Goal: Task Accomplishment & Management: Use online tool/utility

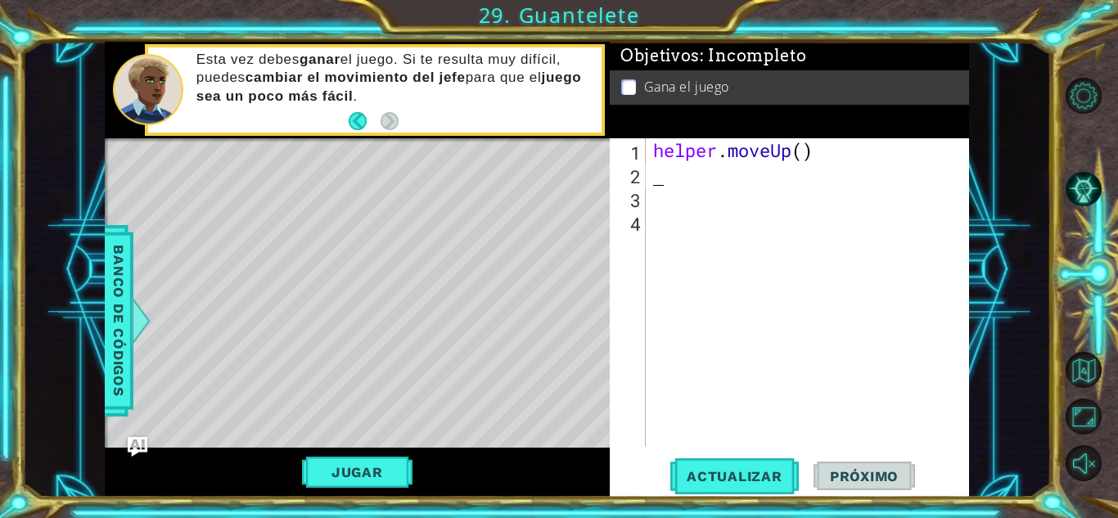
drag, startPoint x: 832, startPoint y: 177, endPoint x: 639, endPoint y: 164, distance: 193.6
click at [639, 164] on div "1 2 3 4 helper . moveUp ( ) ההההההההההההההההההההההההההההההההההההההההההההההההההה…" at bounding box center [787, 292] width 355 height 309
drag, startPoint x: 792, startPoint y: 142, endPoint x: 689, endPoint y: 128, distance: 104.2
click at [689, 128] on div "Objetivos : Incompleto Gana el juego 1 2 3 4 helper . moveUp ( ) הההההההההההההה…" at bounding box center [789, 270] width 359 height 456
type textarea "helper.moveUp()"
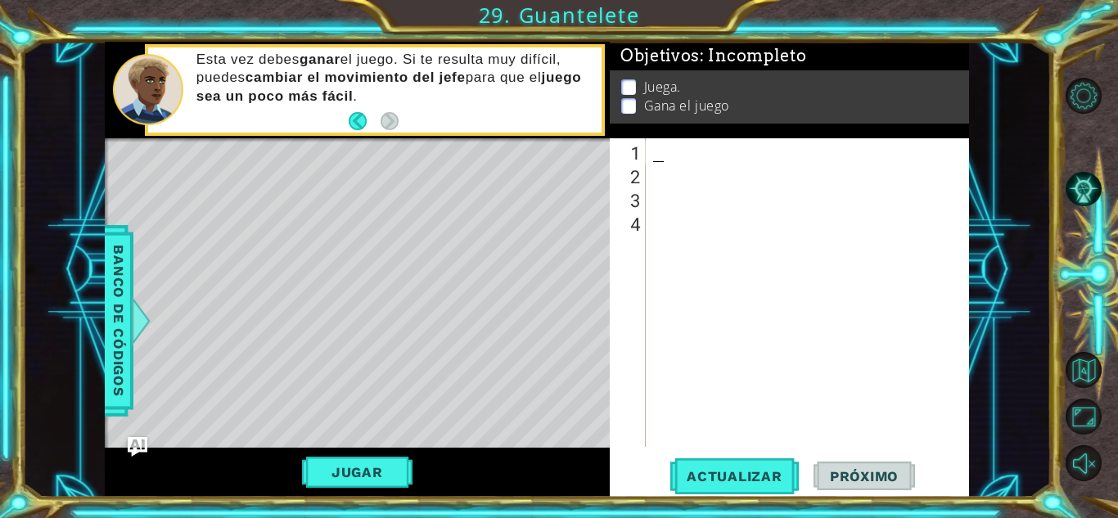
scroll to position [617, 0]
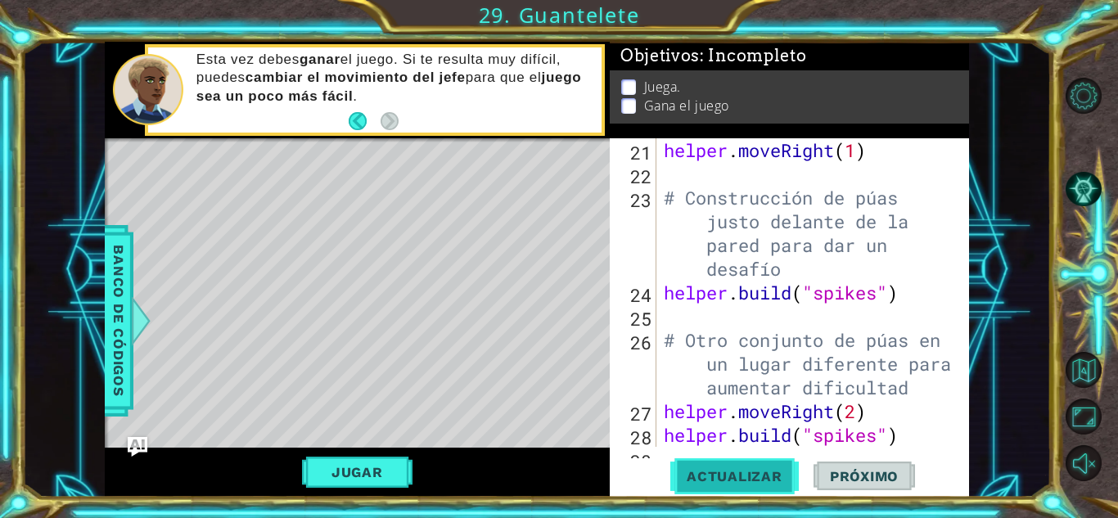
click at [792, 474] on span "Actualizar" at bounding box center [734, 476] width 128 height 16
click at [769, 479] on span "Actualizar" at bounding box center [734, 476] width 128 height 16
click at [366, 474] on button "Jugar" at bounding box center [357, 472] width 110 height 31
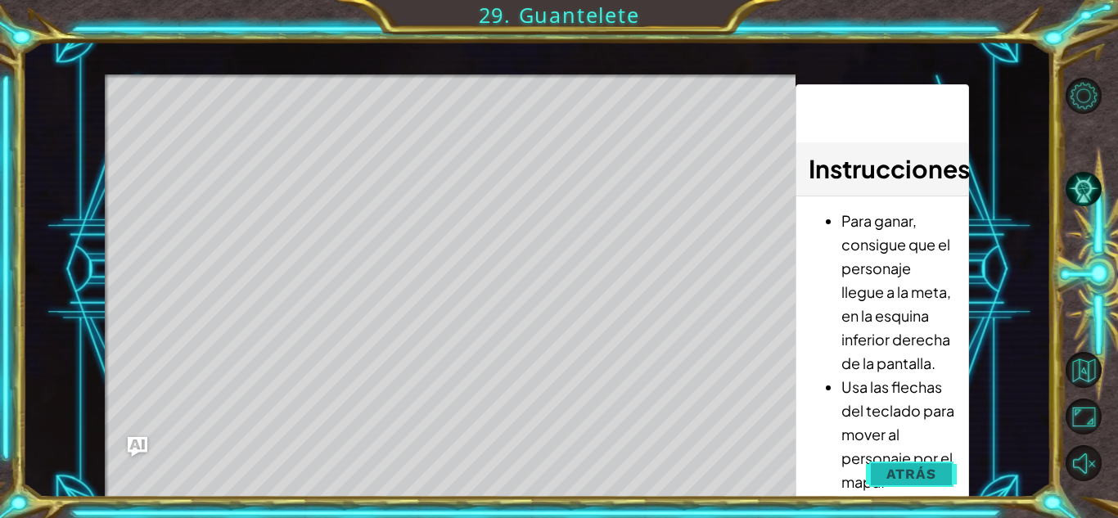
click at [890, 474] on span "Atrás" at bounding box center [911, 474] width 50 height 16
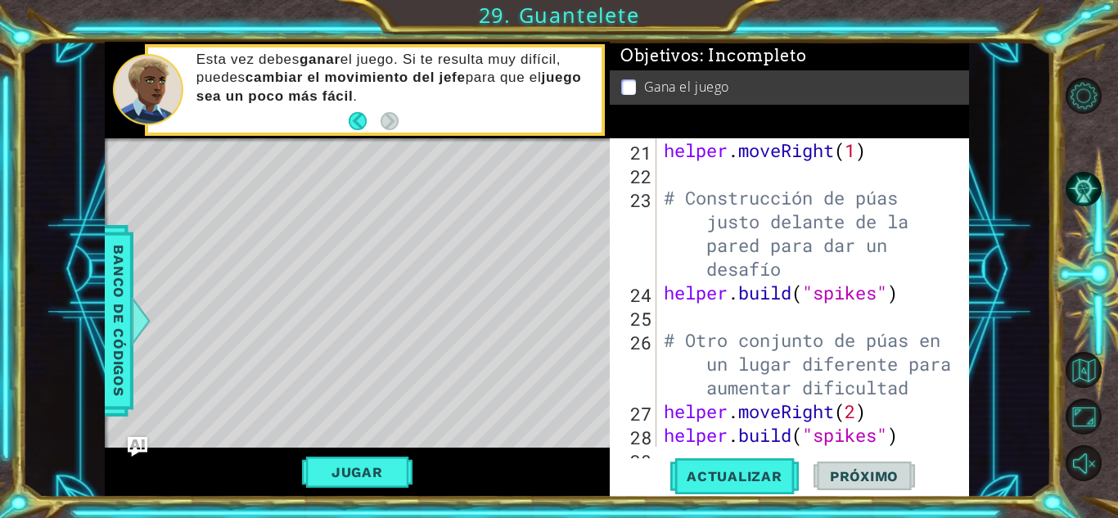
type textarea "helper.moveRight(1)"
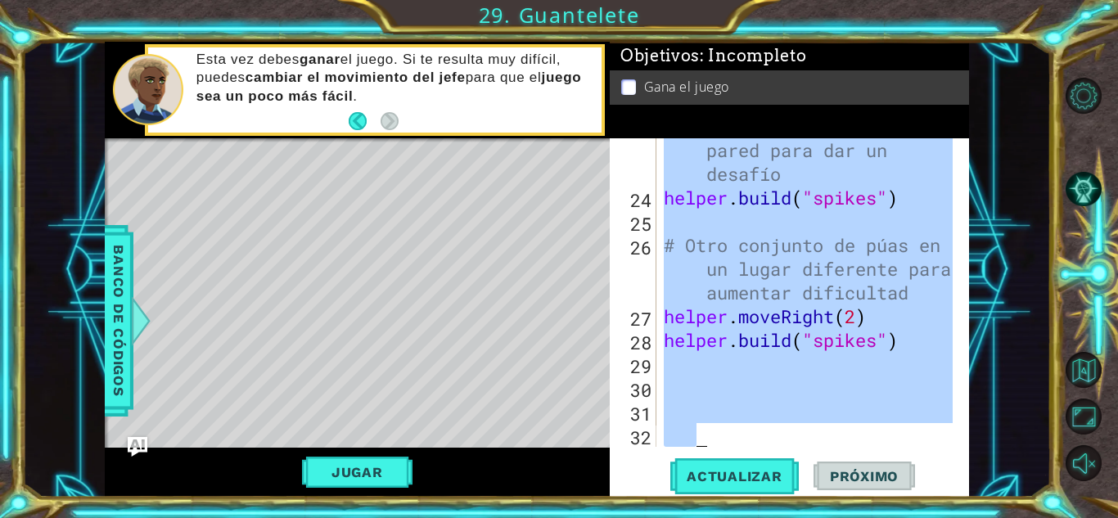
drag, startPoint x: 745, startPoint y: 282, endPoint x: 925, endPoint y: 491, distance: 275.1
click at [925, 491] on div "helper.moveRight(1) 23 24 25 26 27 28 29 30 31 32 # Construcción de púas justo …" at bounding box center [789, 317] width 359 height 358
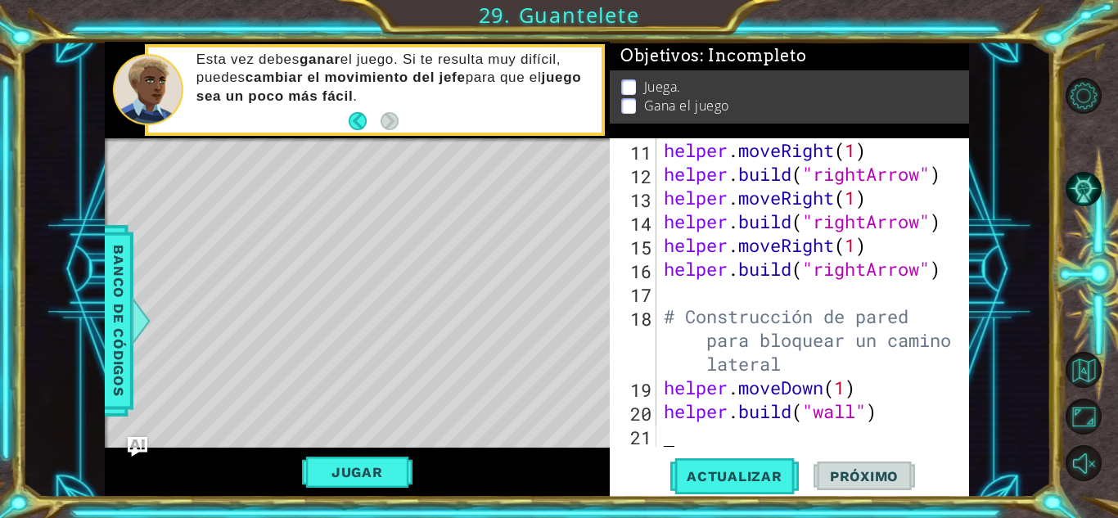
scroll to position [332, 0]
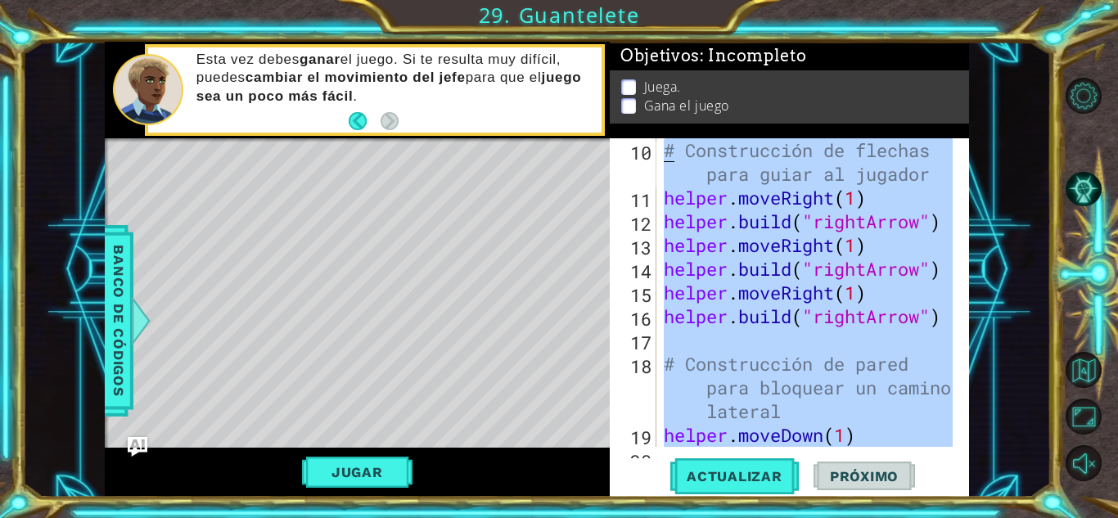
drag, startPoint x: 911, startPoint y: 417, endPoint x: 624, endPoint y: 136, distance: 401.0
click at [624, 136] on div "Objetivos : Incompleto Juega. Gana el juego 10 11 12 13 14 15 16 17 18 19 20 # …" at bounding box center [789, 270] width 359 height 456
type textarea "helper.setBackground("crystal") helper.setPlayer("dragon")"
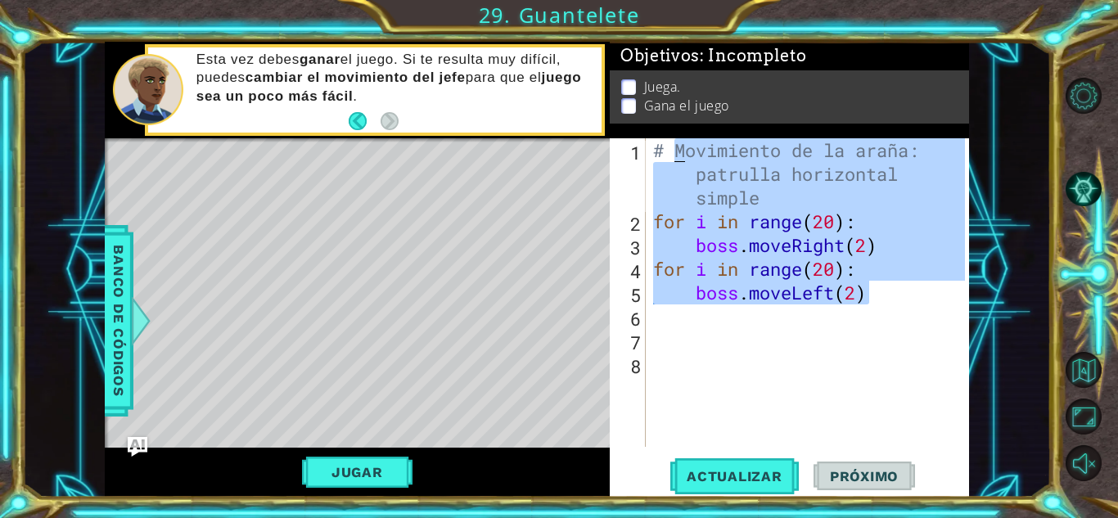
drag, startPoint x: 868, startPoint y: 300, endPoint x: 671, endPoint y: 141, distance: 253.7
click at [671, 141] on div "# Movimiento de la araña: patrulla horizontal simple for i in range ( 20 ) : bo…" at bounding box center [811, 339] width 323 height 403
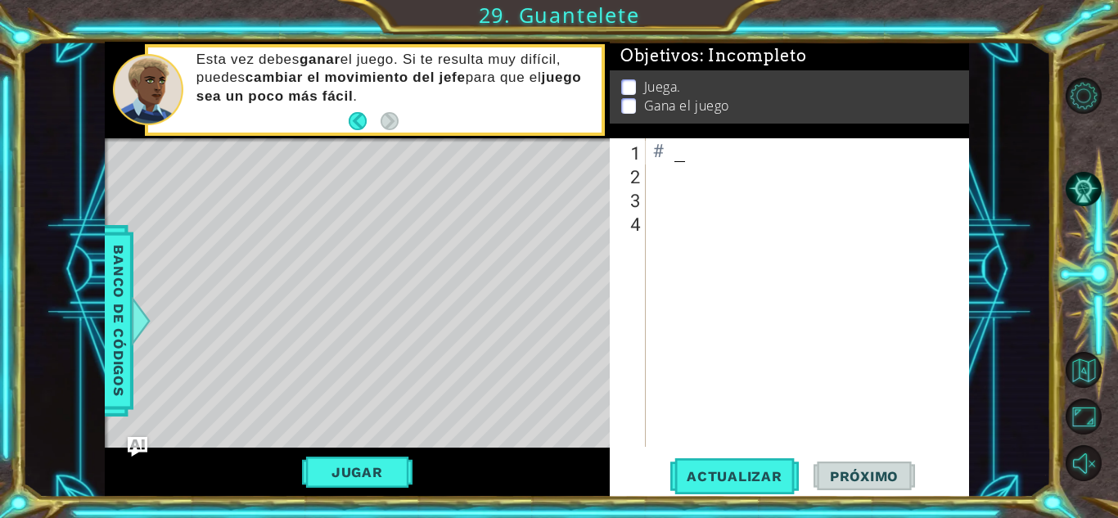
type textarea "#"
paste textarea "[DOMAIN_NAME]("rightArrow")"
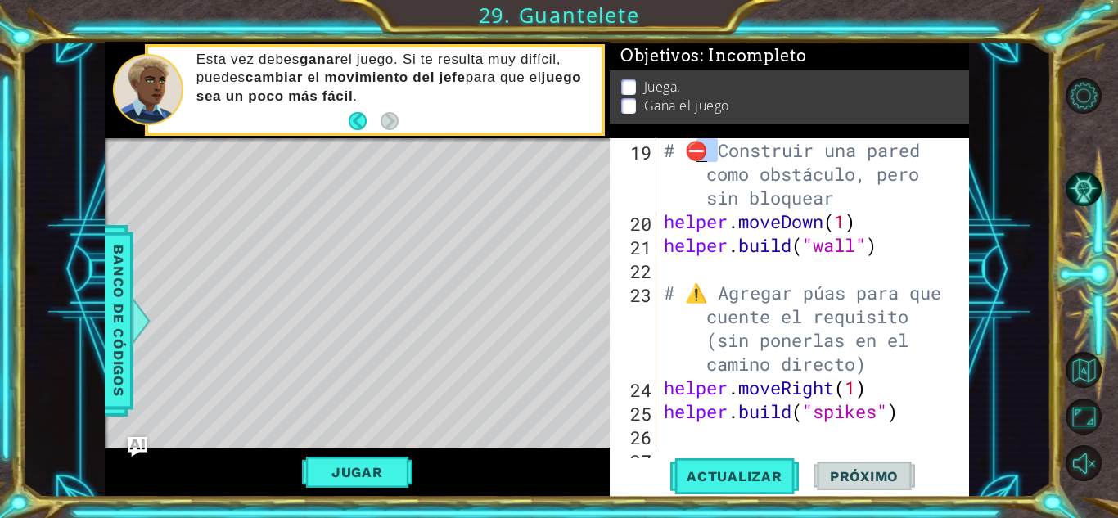
drag, startPoint x: 714, startPoint y: 154, endPoint x: 687, endPoint y: 138, distance: 31.2
click at [687, 138] on div "Objetivos : Incompleto Juega. Gana el juego 19 20 21 22 23 24 25 26 27 # ⛔ Cons…" at bounding box center [789, 270] width 359 height 456
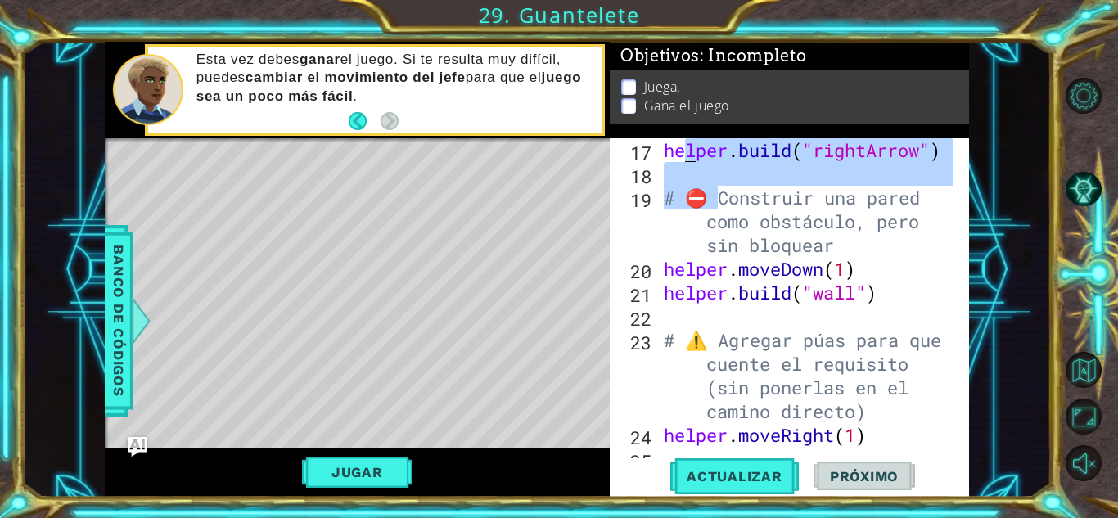
scroll to position [498, 0]
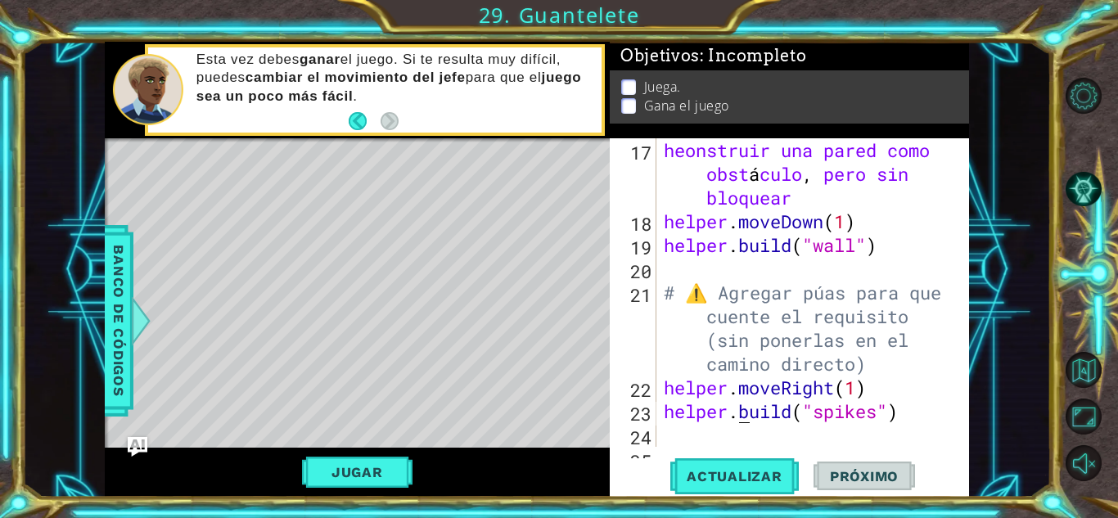
click at [741, 409] on div "heonstruir una pared como obst á culo , pero sin bloquear helper . moveDown ( 1…" at bounding box center [810, 339] width 300 height 403
drag, startPoint x: 713, startPoint y: 293, endPoint x: 687, endPoint y: 299, distance: 26.0
click at [687, 299] on div "heonstruir una pared como obst á culo , pero sin bloquear helper . moveDown ( 1…" at bounding box center [810, 339] width 300 height 403
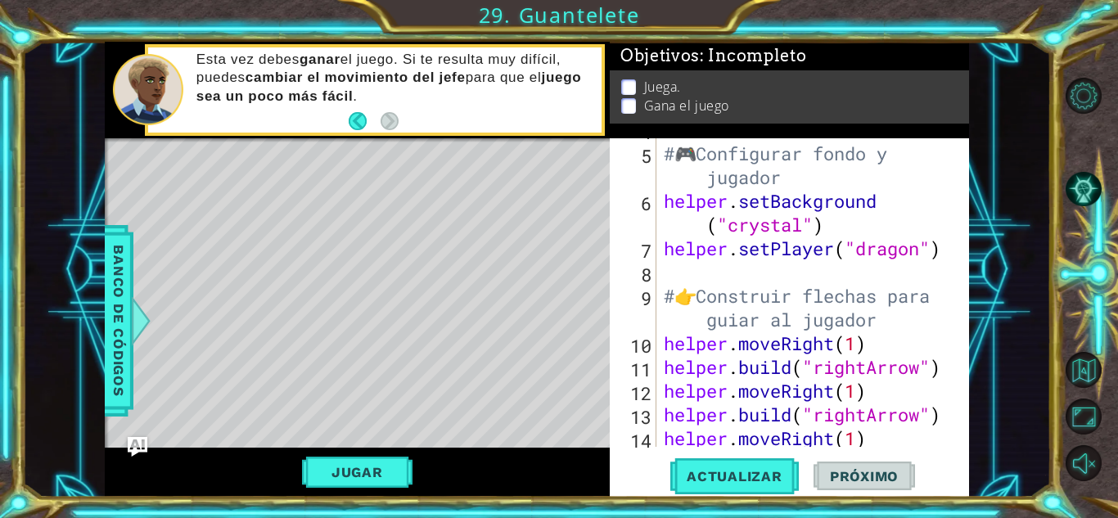
scroll to position [0, 0]
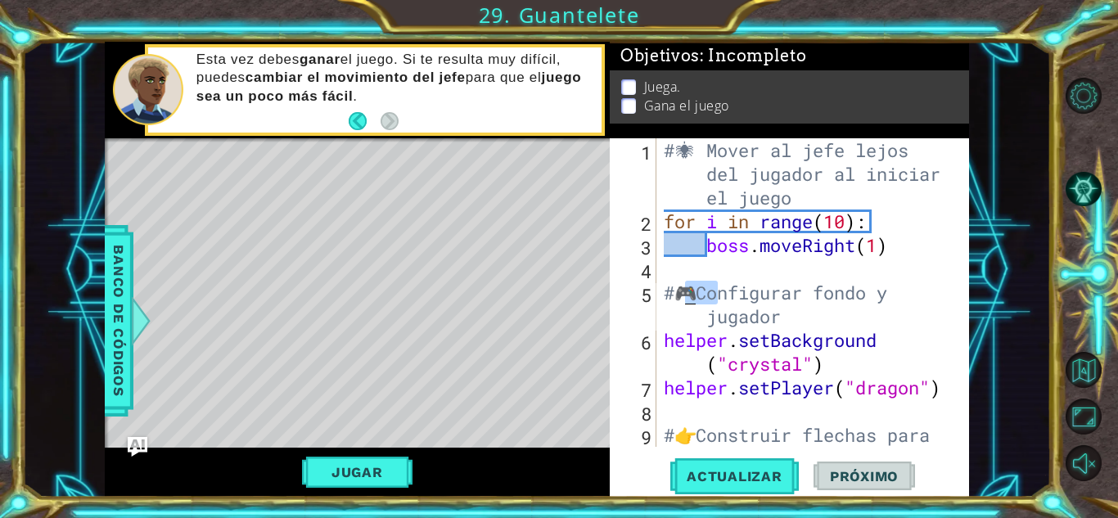
drag, startPoint x: 715, startPoint y: 303, endPoint x: 687, endPoint y: 300, distance: 28.0
click at [687, 300] on div "# 🕷 ️ Mover al jefe lejos del jugador al iniciar el juego for i in range ( 10 )…" at bounding box center [810, 351] width 300 height 427
drag, startPoint x: 709, startPoint y: 440, endPoint x: 691, endPoint y: 439, distance: 18.8
click at [691, 439] on div "# 🕷 ️ Mover al jefe lejos del jugador al iniciar el juego for i in range ( 10 )…" at bounding box center [810, 351] width 300 height 427
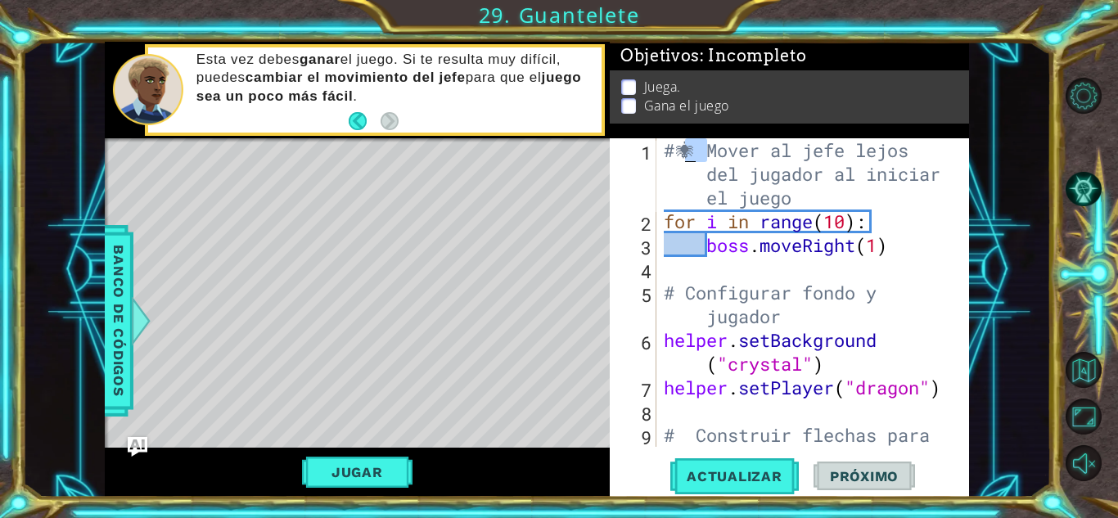
drag, startPoint x: 708, startPoint y: 159, endPoint x: 691, endPoint y: 148, distance: 20.2
click at [691, 148] on div "# 🕷 ️ Mover al jefe lejos del jugador al iniciar el juego for i in range ( 10 )…" at bounding box center [810, 351] width 300 height 427
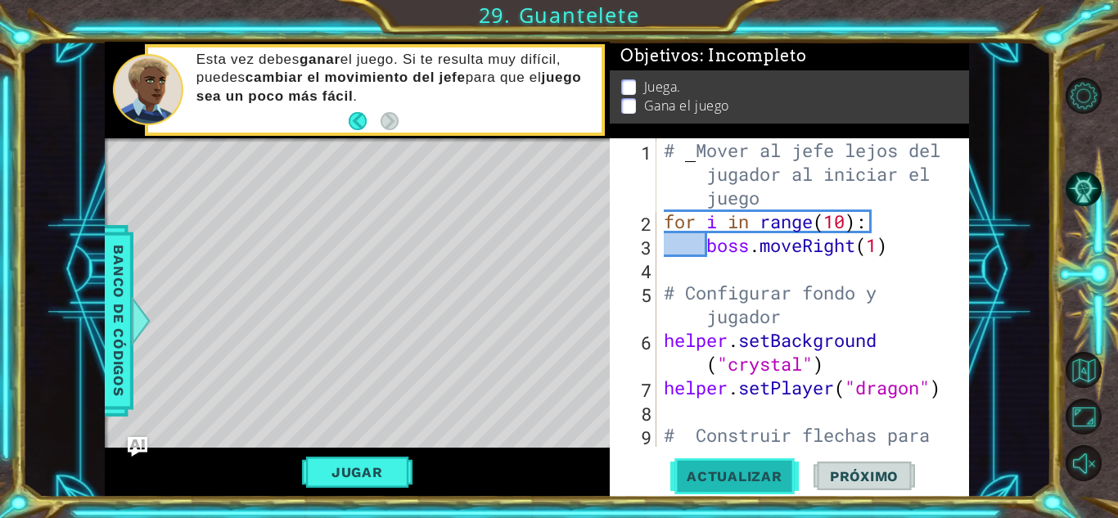
click at [740, 484] on button "Actualizar" at bounding box center [734, 476] width 128 height 36
click at [366, 468] on button "Jugar" at bounding box center [357, 472] width 110 height 31
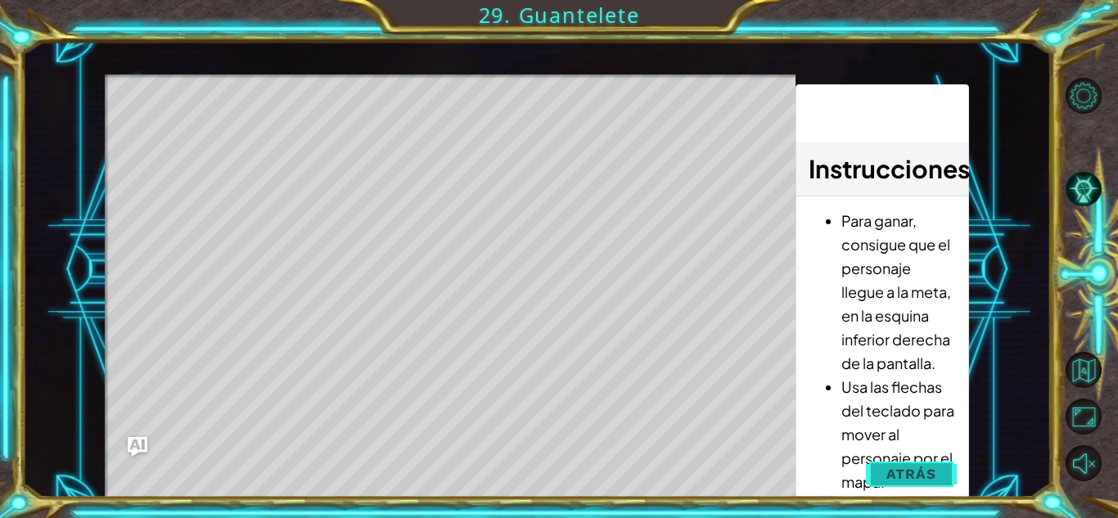
click at [893, 469] on span "Atrás" at bounding box center [911, 474] width 50 height 16
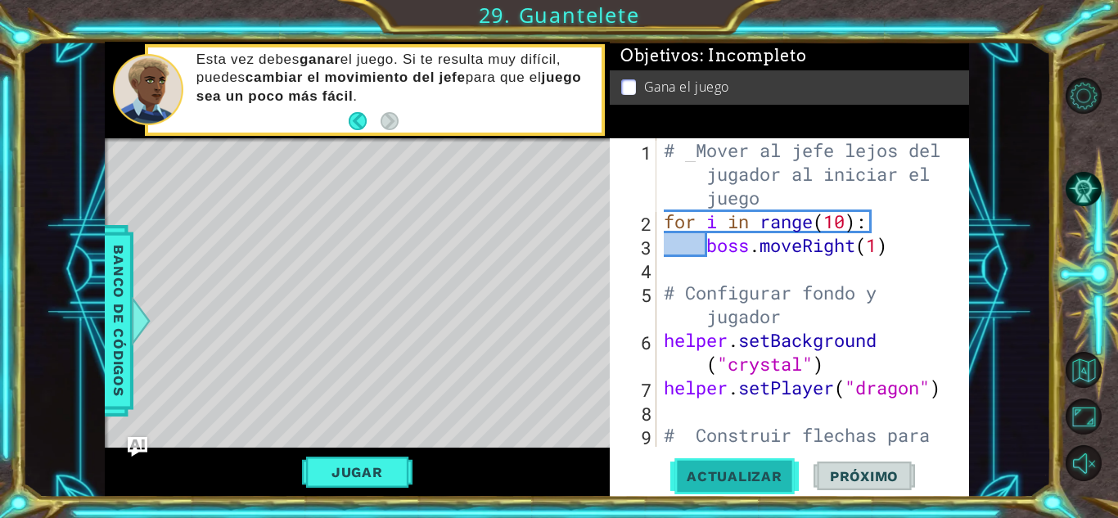
click at [755, 462] on button "Actualizar" at bounding box center [734, 476] width 128 height 36
click at [348, 471] on button "Jugar" at bounding box center [357, 472] width 110 height 31
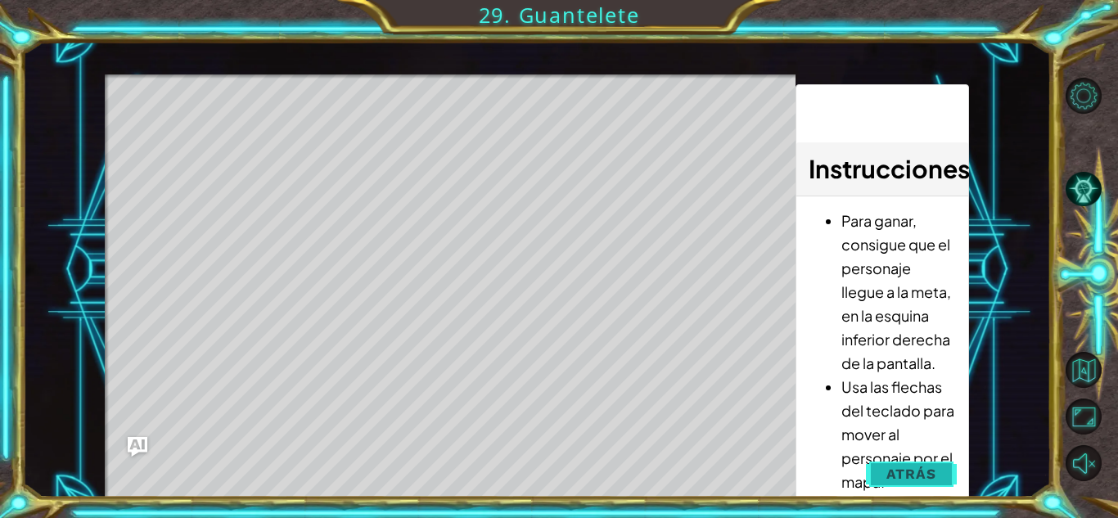
click at [913, 474] on span "Atrás" at bounding box center [911, 474] width 50 height 16
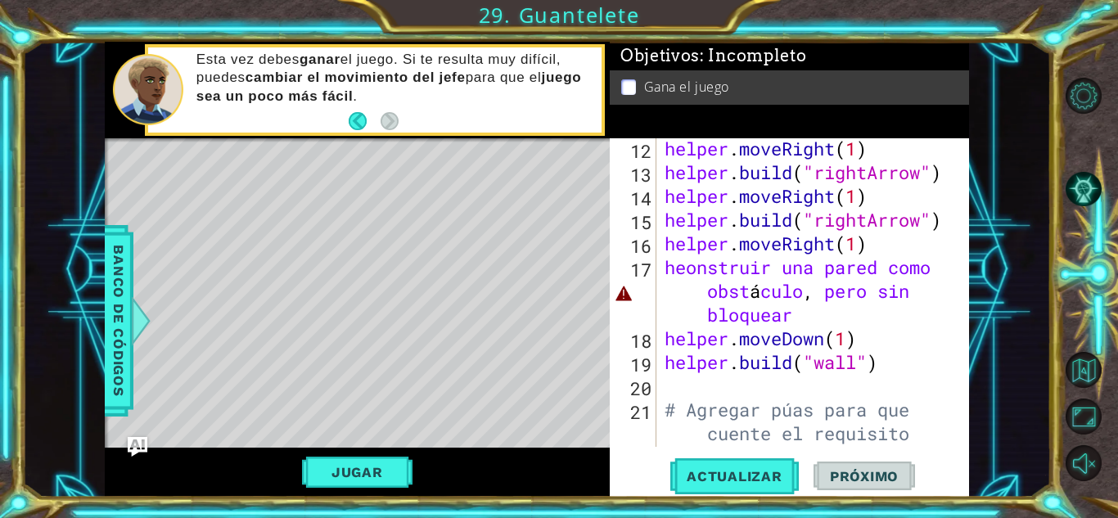
scroll to position [348, 0]
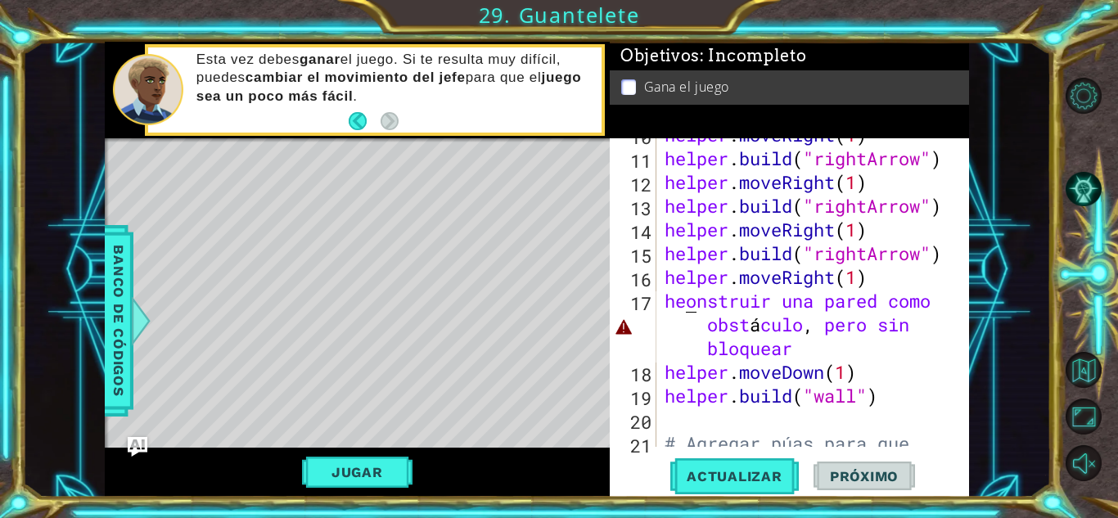
click at [688, 302] on div "helper . moveRight ( 1 ) helper . build ( "rightArrow" ) helper . moveRight ( 1…" at bounding box center [811, 336] width 300 height 427
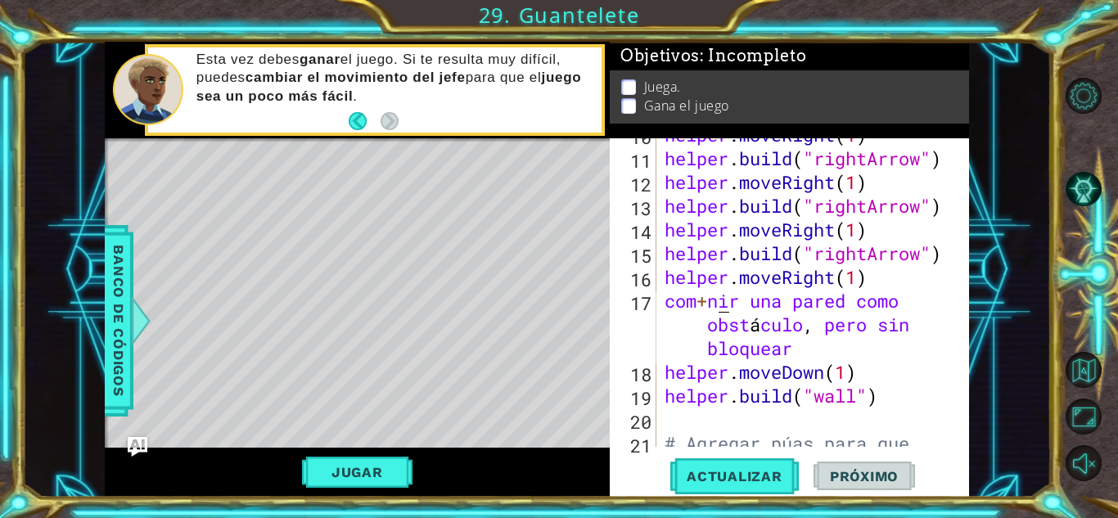
scroll to position [0, 2]
click at [1070, 124] on div at bounding box center [1093, 279] width 50 height 414
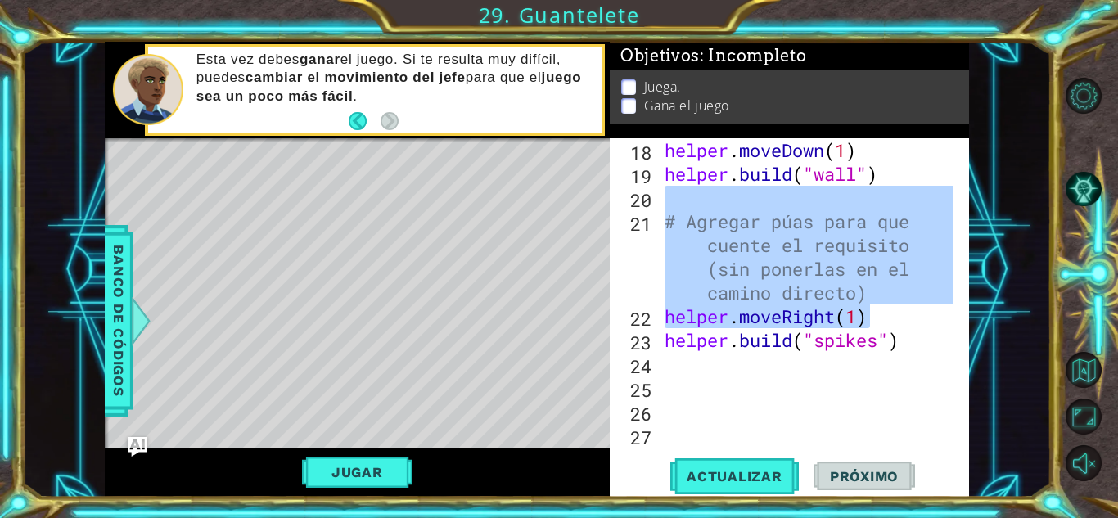
drag, startPoint x: 894, startPoint y: 325, endPoint x: 743, endPoint y: 150, distance: 231.5
click at [743, 150] on div "helper . moveDown ( 1 ) helper . build ( "wall" ) # Agregar púas para que cuent…" at bounding box center [811, 316] width 300 height 356
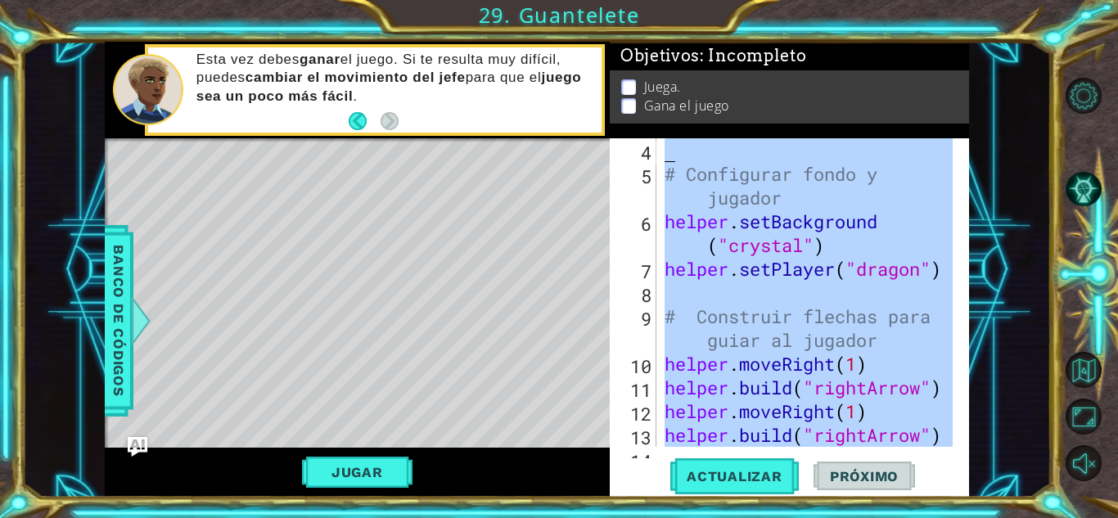
scroll to position [24, 0]
drag, startPoint x: 909, startPoint y: 343, endPoint x: 741, endPoint y: 110, distance: 287.8
click at [741, 110] on div "Objetivos : Incompleto Juega. Gana el juego helper.moveDown(1) [DOMAIN_NAME]("w…" at bounding box center [789, 270] width 359 height 456
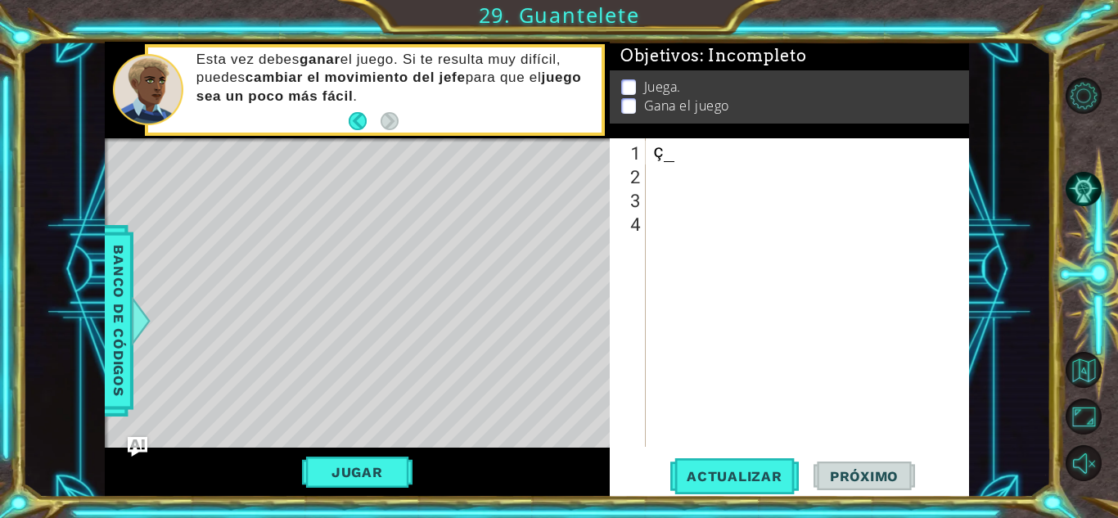
scroll to position [0, 0]
drag, startPoint x: 646, startPoint y: 155, endPoint x: 633, endPoint y: 153, distance: 13.2
click at [633, 153] on div "ç 1 2 3 4 ç ההההההההההההההההההההההההההההההההההההההההההההההההההההההההההההההההההה…" at bounding box center [787, 292] width 355 height 309
click at [690, 142] on div "+" at bounding box center [811, 316] width 323 height 356
type textarea "+"
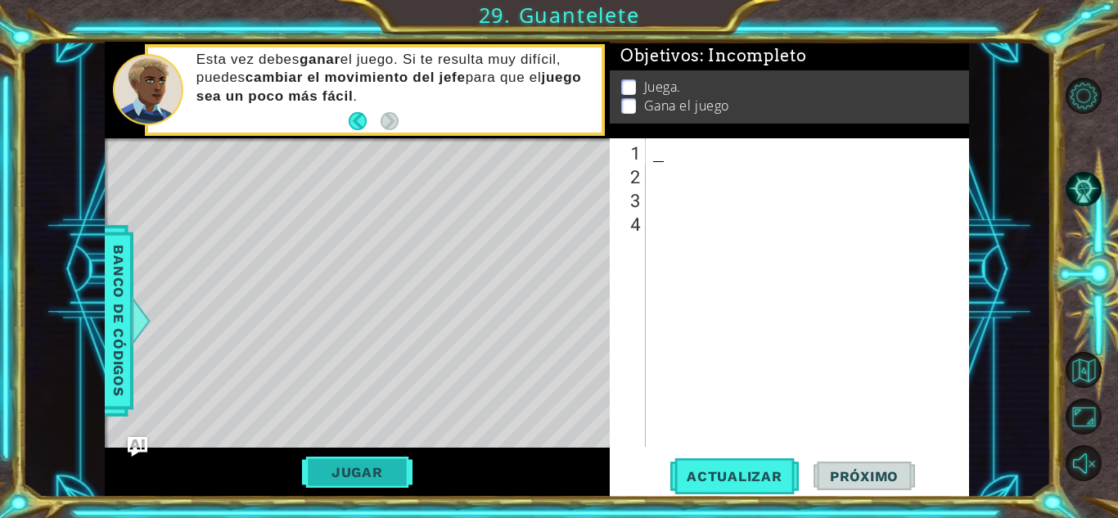
click at [390, 469] on button "Jugar" at bounding box center [357, 472] width 110 height 31
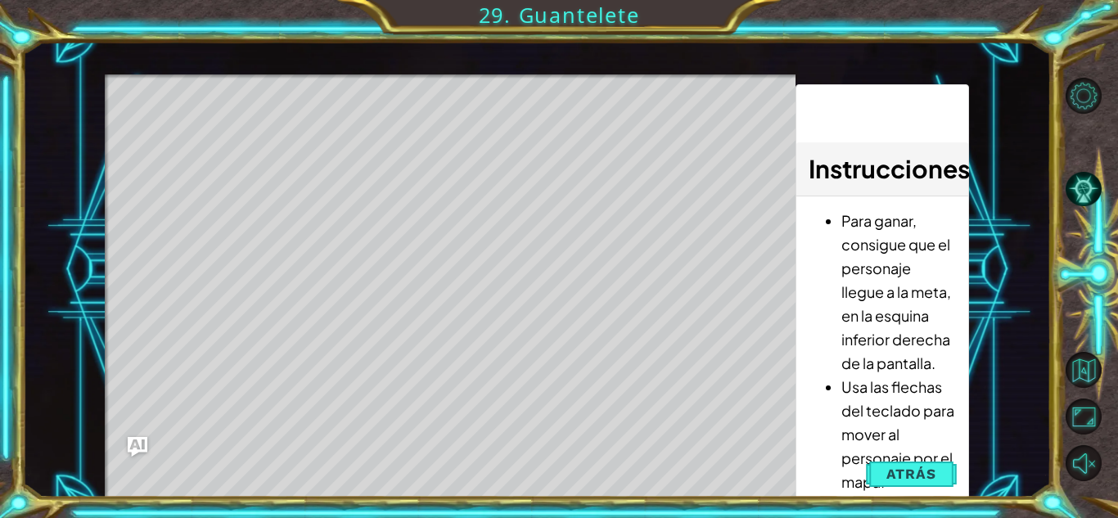
drag, startPoint x: 890, startPoint y: 367, endPoint x: 894, endPoint y: 263, distance: 104.0
click at [894, 263] on li "Para ganar, consigue que el personaje llegue a la meta, en la esquina inferior …" at bounding box center [898, 292] width 114 height 166
click at [915, 472] on span "Atrás" at bounding box center [911, 474] width 50 height 16
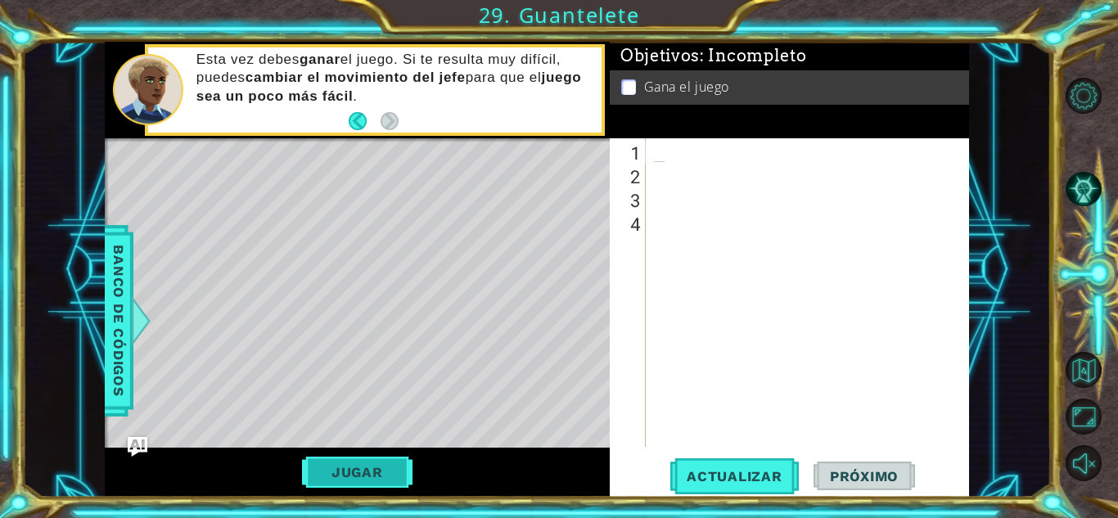
click at [375, 468] on button "Jugar" at bounding box center [357, 472] width 110 height 31
click at [723, 471] on span "Actualizar" at bounding box center [734, 476] width 128 height 16
click at [386, 462] on button "Jugar" at bounding box center [357, 472] width 110 height 31
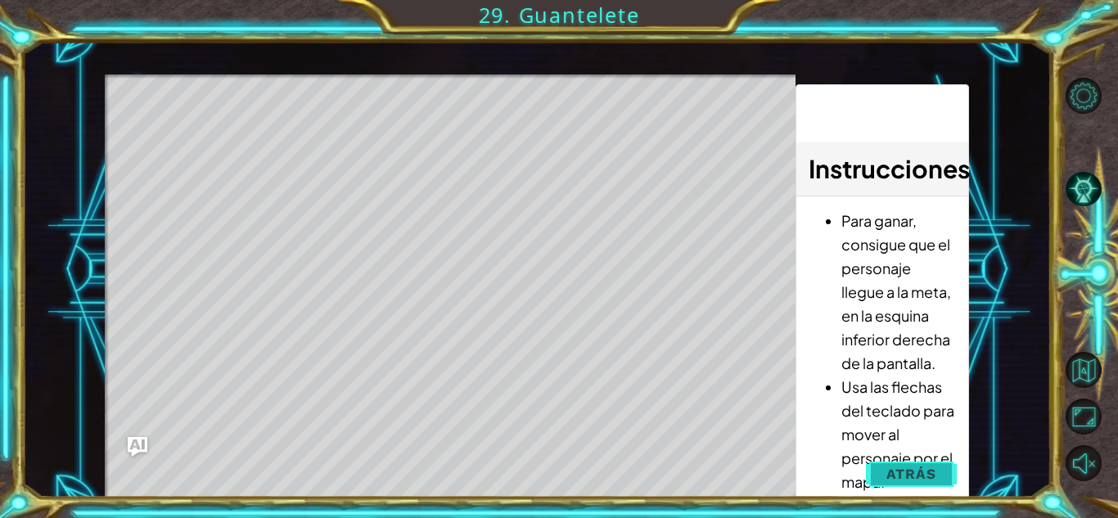
click at [903, 473] on span "Atrás" at bounding box center [911, 474] width 50 height 16
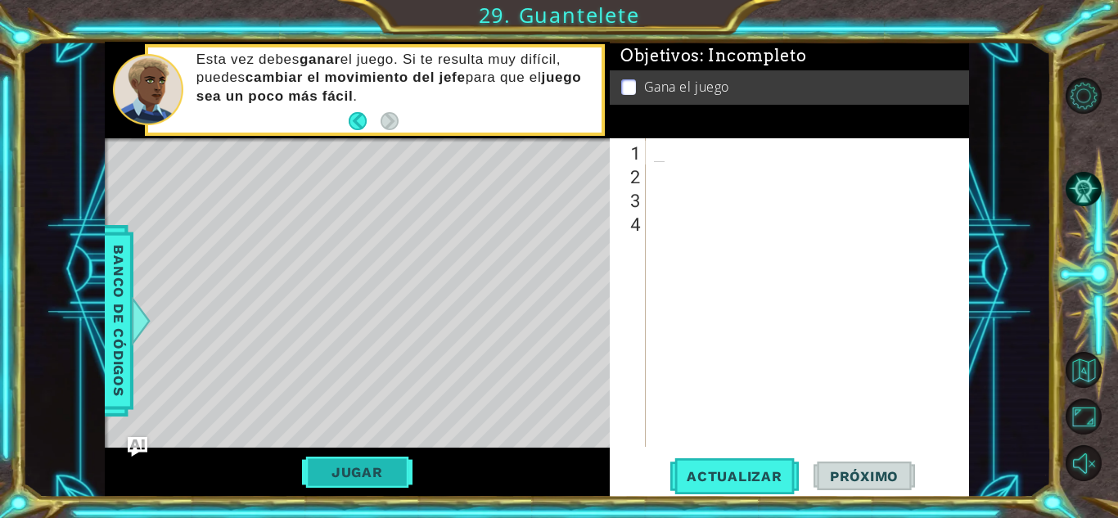
click at [363, 467] on button "Jugar" at bounding box center [357, 472] width 110 height 31
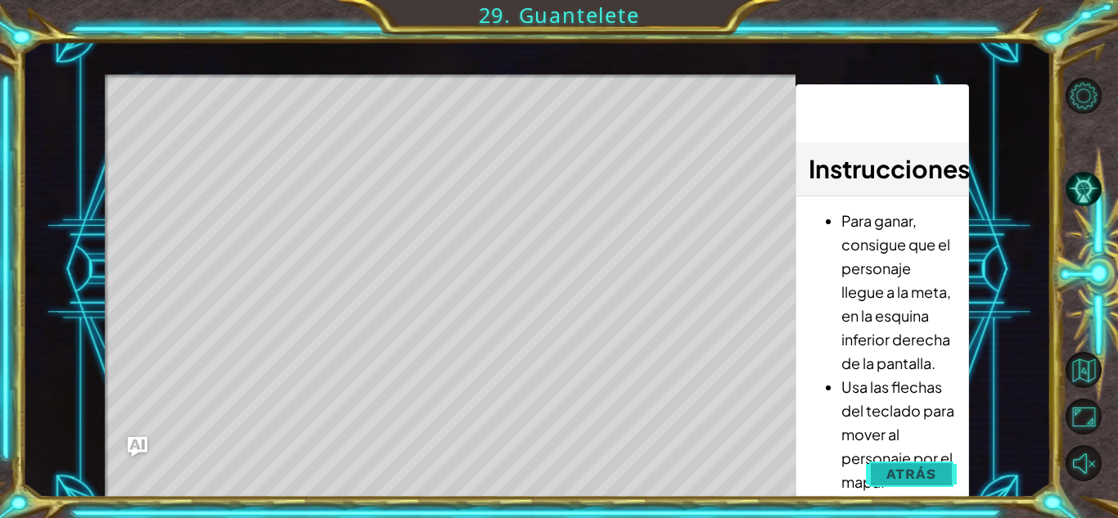
click at [878, 464] on button "Atrás" at bounding box center [911, 473] width 91 height 33
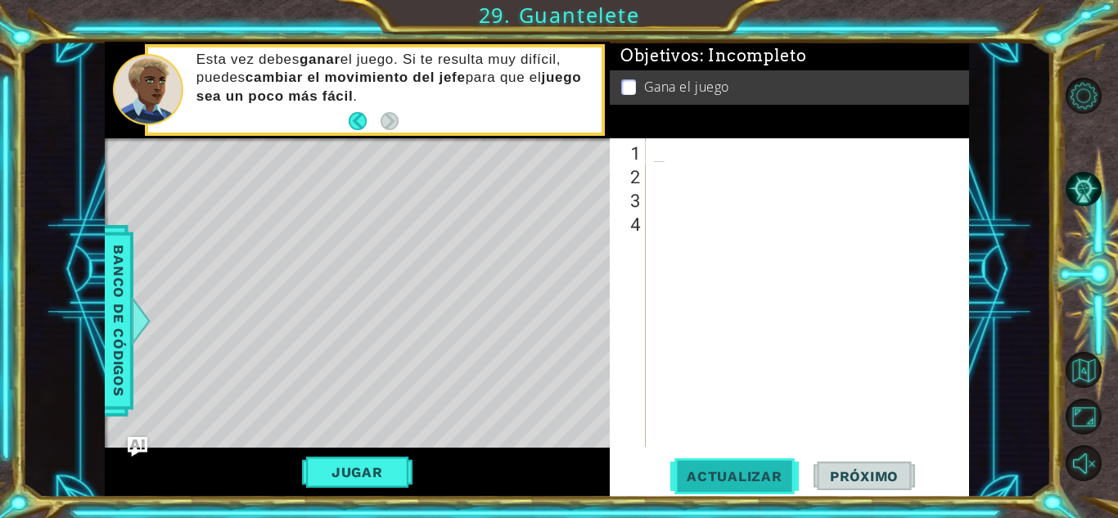
click at [767, 480] on span "Actualizar" at bounding box center [734, 476] width 128 height 16
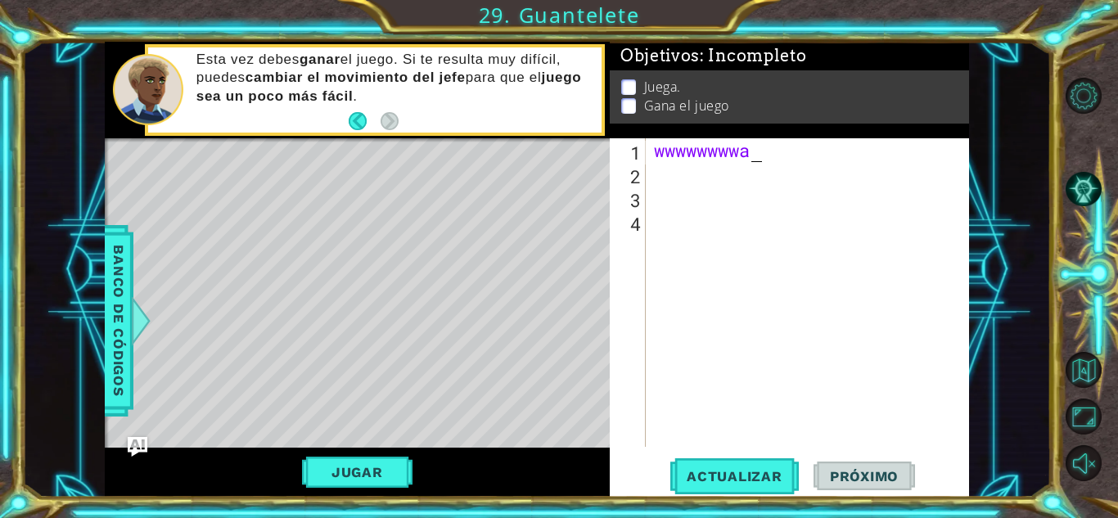
scroll to position [0, 1]
type textarea "w"
click at [371, 475] on button "Jugar" at bounding box center [357, 472] width 110 height 31
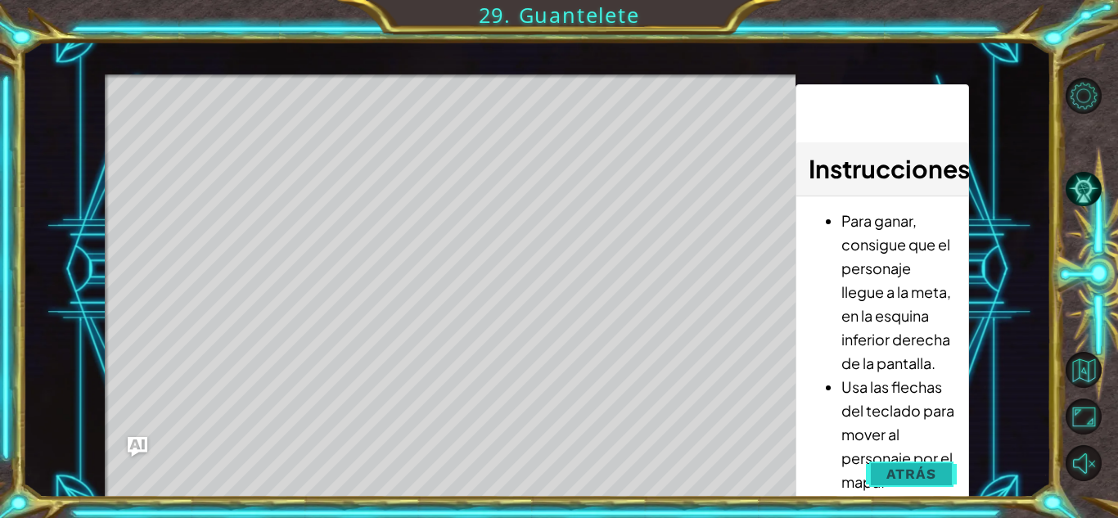
click at [901, 471] on span "Atrás" at bounding box center [911, 474] width 50 height 16
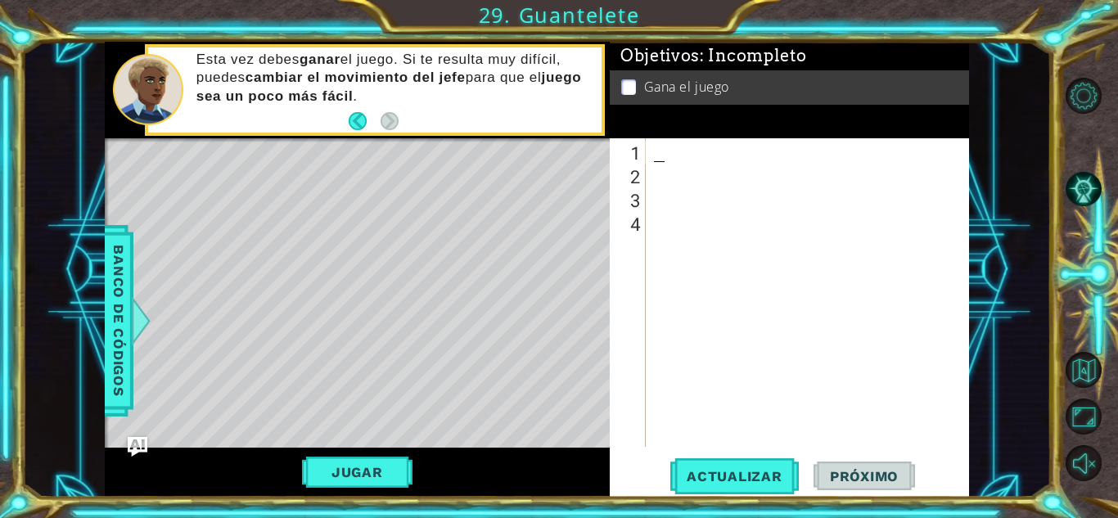
click at [672, 162] on div at bounding box center [812, 316] width 322 height 356
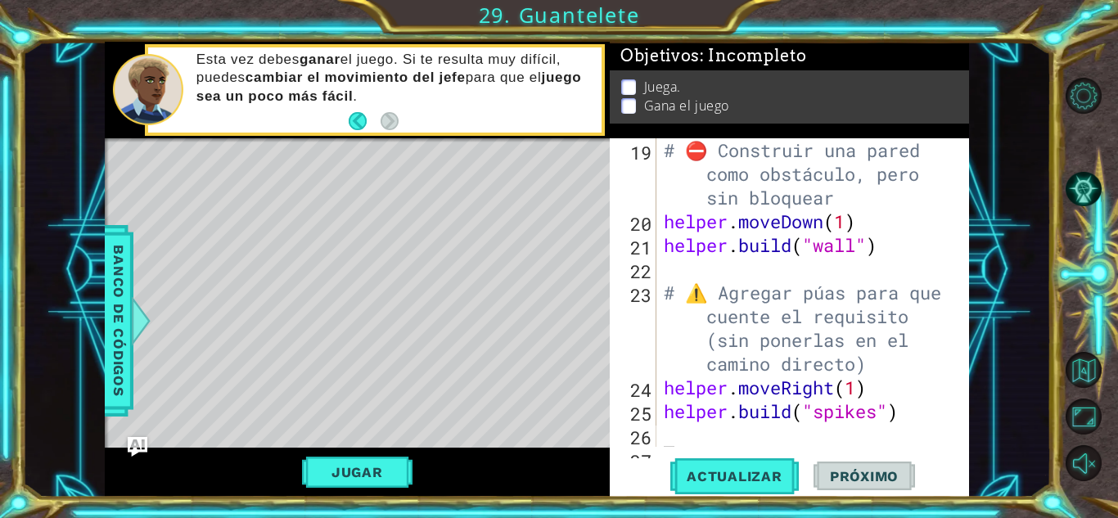
drag, startPoint x: 660, startPoint y: 146, endPoint x: 954, endPoint y: 394, distance: 385.0
click at [954, 394] on div "19 20 21 22 23 24 25 26 27 # ⛔ Construir una pared como obstáculo, pero sin blo…" at bounding box center [787, 292] width 355 height 309
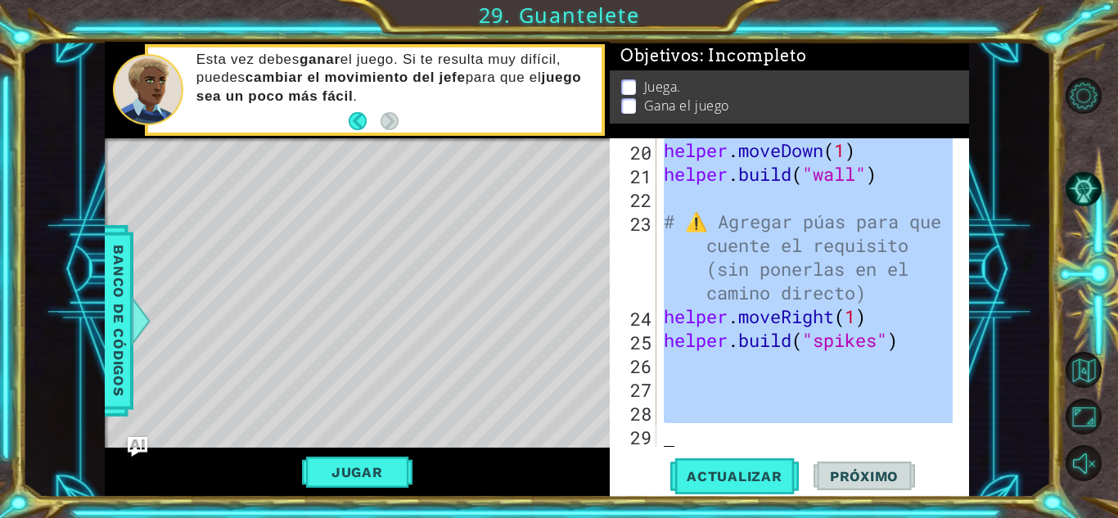
drag, startPoint x: 664, startPoint y: 150, endPoint x: 937, endPoint y: 503, distance: 446.3
click at [937, 503] on div "1 ההההההההההההההההההההההההההההההההההההההההההההההההההההההההההההההההההההההההההההה…" at bounding box center [559, 259] width 1118 height 518
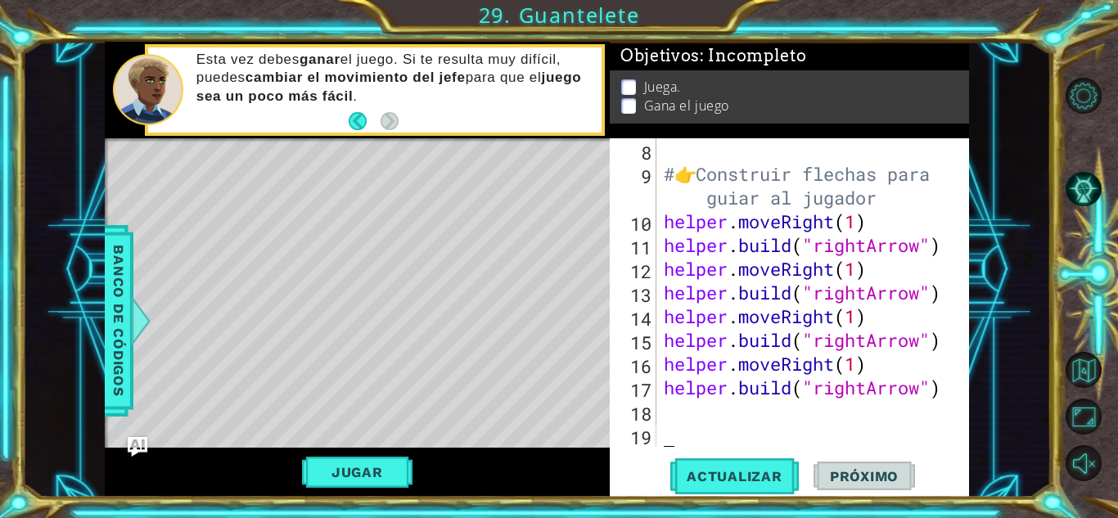
scroll to position [261, 0]
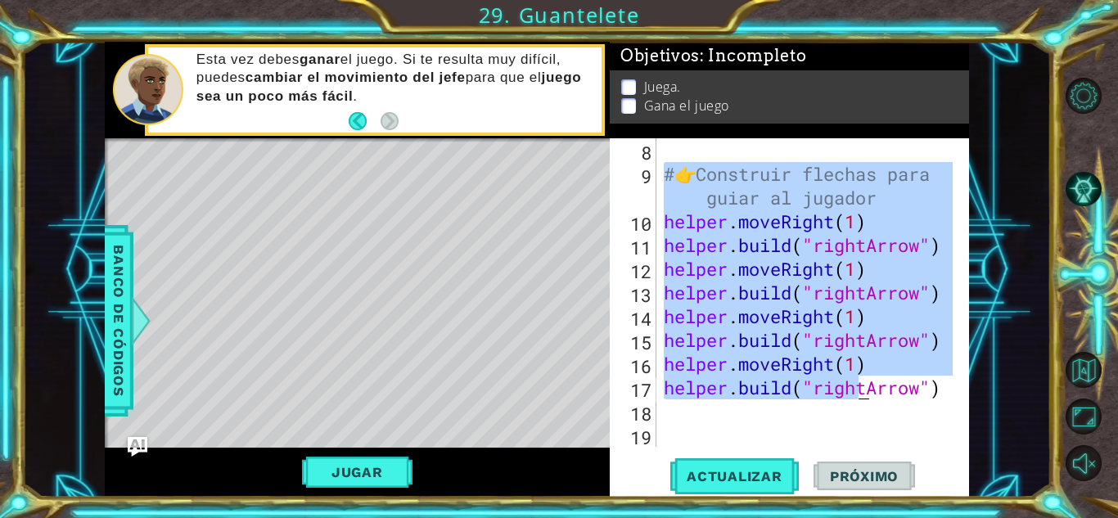
drag, startPoint x: 665, startPoint y: 175, endPoint x: 880, endPoint y: 453, distance: 351.3
click at [880, 453] on div "8 9 10 11 12 13 14 [PHONE_NUMBER] 👉 Construir flechas para guiar al jugador hel…" at bounding box center [789, 317] width 359 height 358
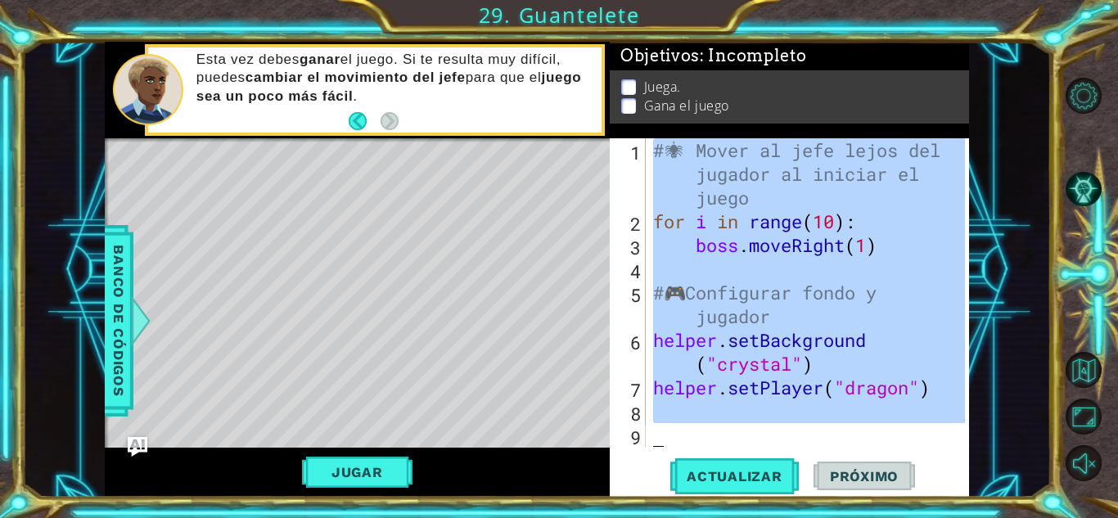
drag, startPoint x: 651, startPoint y: 150, endPoint x: 886, endPoint y: 483, distance: 408.0
click at [886, 483] on div "[PHONE_NUMBER] 🕷 ️ Mover al jefe lejos del jugador al iniciar el juego for i in…" at bounding box center [789, 317] width 359 height 358
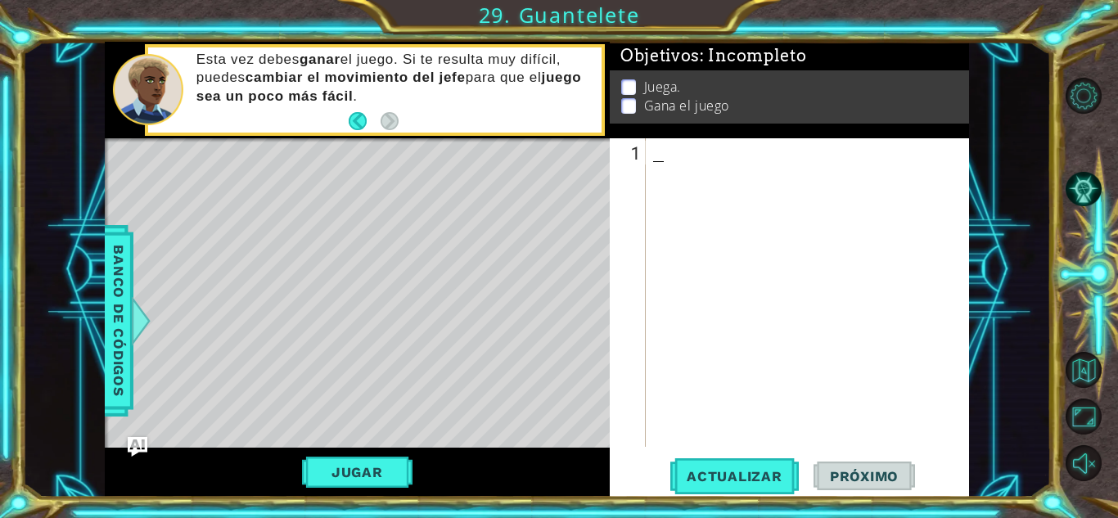
scroll to position [641, 0]
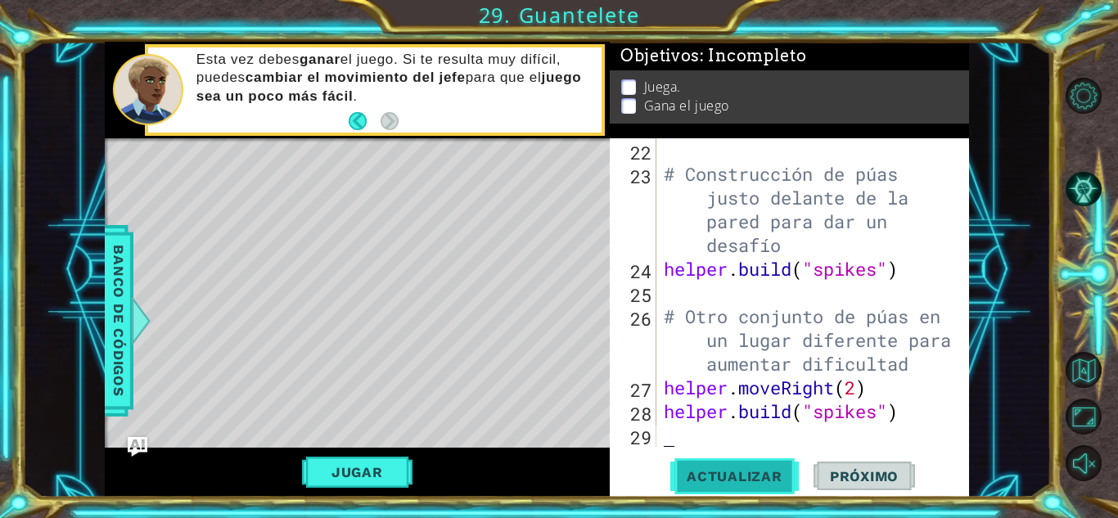
click at [720, 469] on span "Actualizar" at bounding box center [734, 476] width 128 height 16
click at [367, 458] on button "Jugar" at bounding box center [357, 472] width 110 height 31
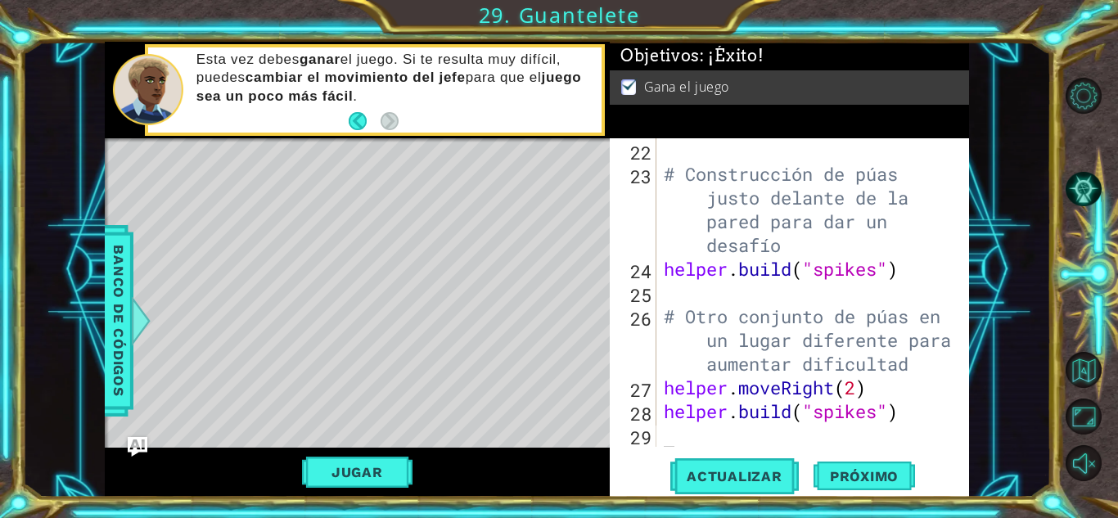
click at [888, 469] on span "Próximo" at bounding box center [863, 476] width 101 height 16
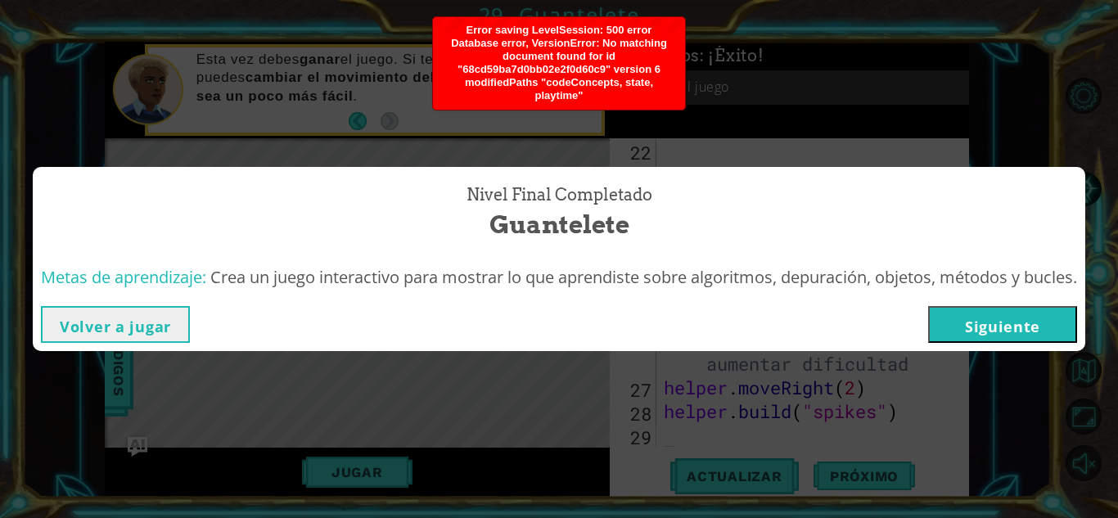
click at [969, 330] on button "Siguiente" at bounding box center [1002, 324] width 149 height 37
click at [969, 330] on body "1 ההההההההההההההההההההההההההההההההההההההההההההההההההההההההההההההההההההההההההההה…" at bounding box center [559, 259] width 1118 height 518
click at [972, 341] on body "1 ההההההההההההההההההההההההההההההההההההההההההההההההההההההההההההההההההההההההההההה…" at bounding box center [559, 259] width 1118 height 518
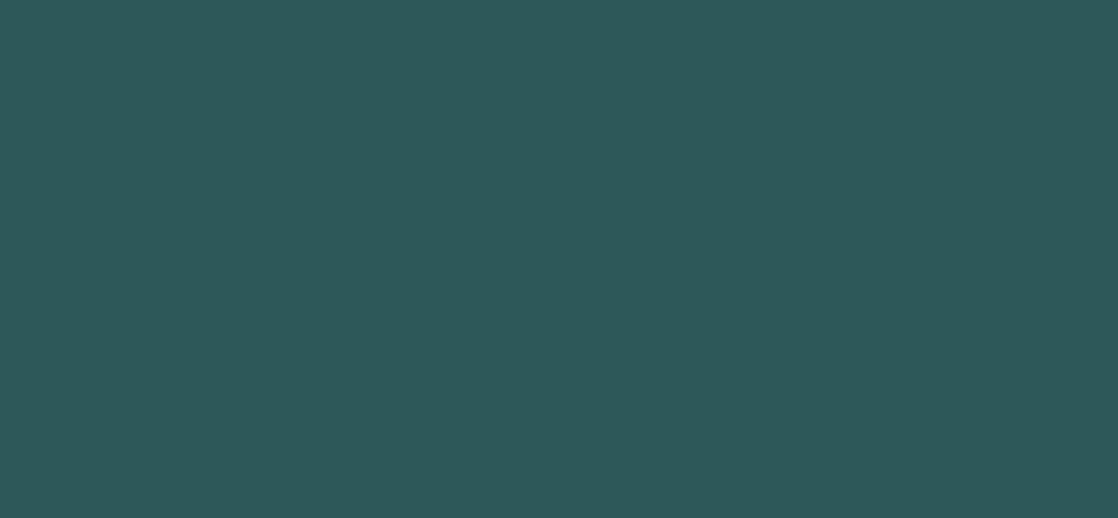
click at [704, 327] on body "1 2 3 4 5 6 7 8 9 hel per.moveUp(steps) Toca enter hel per.moveDown(steps) Toca…" at bounding box center [559, 259] width 1118 height 518
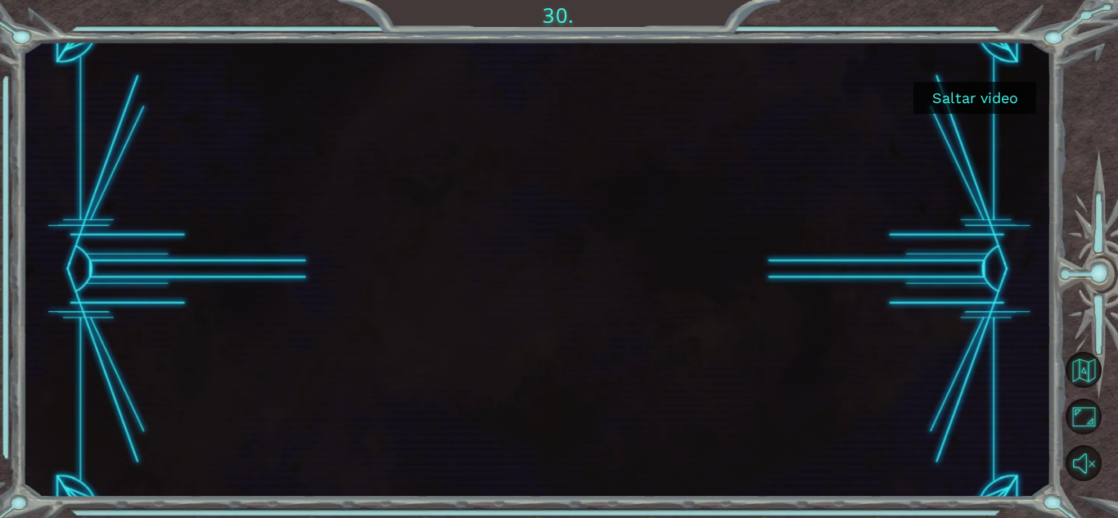
click at [950, 378] on div "Saltar video" at bounding box center [536, 270] width 1029 height 456
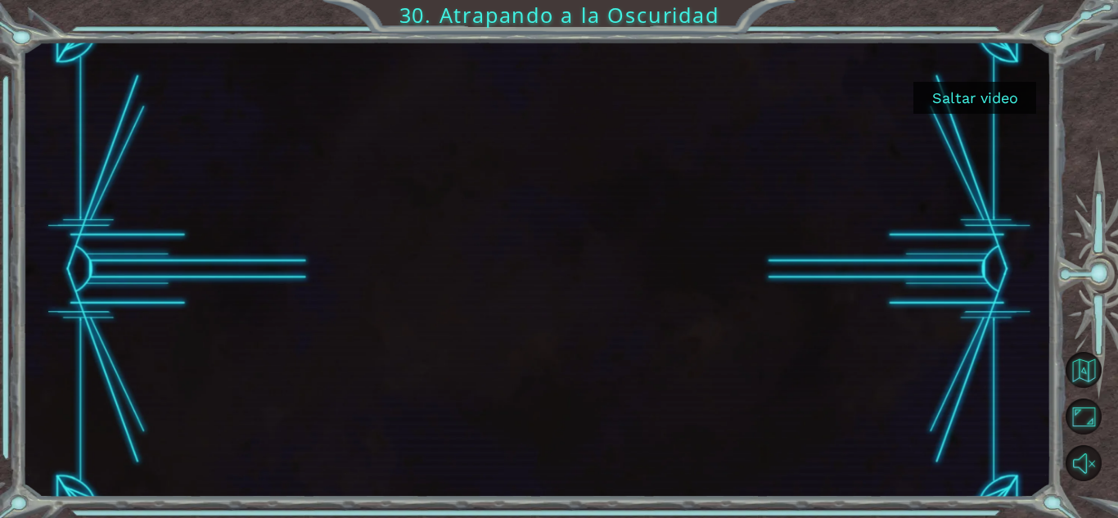
click at [949, 96] on button "Saltar video" at bounding box center [974, 98] width 123 height 32
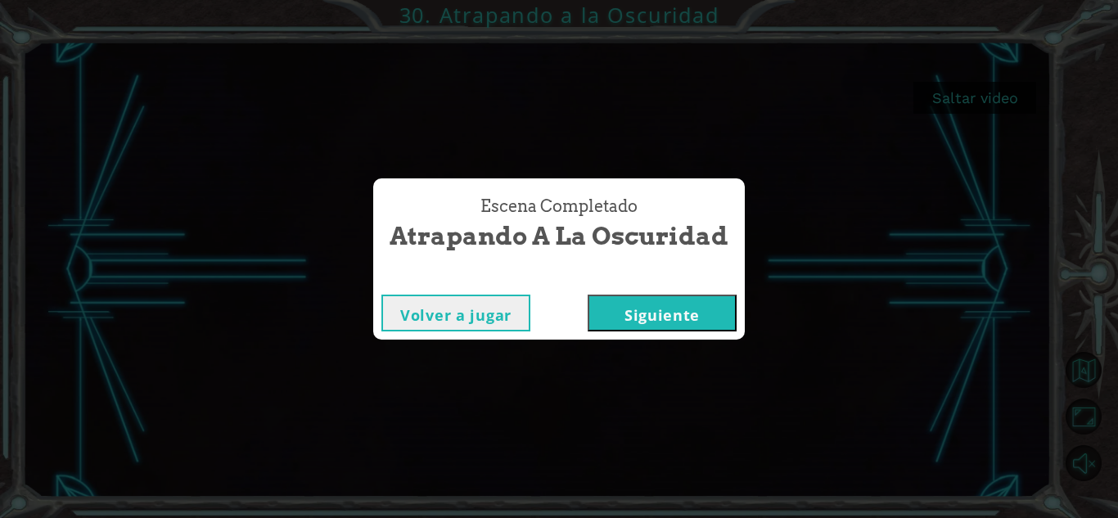
click at [649, 318] on button "Siguiente" at bounding box center [662, 313] width 149 height 37
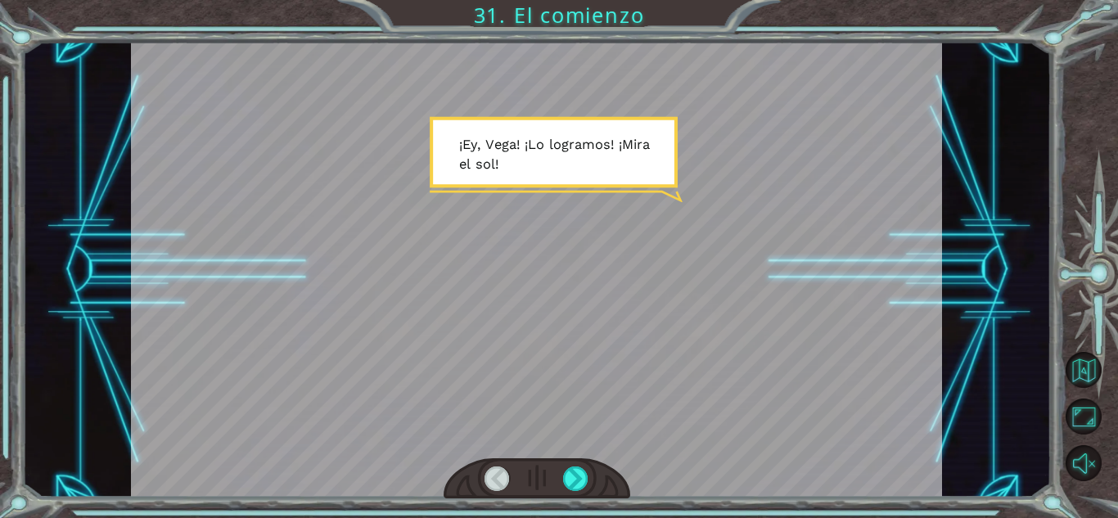
click at [554, 484] on div at bounding box center [537, 478] width 187 height 41
drag, startPoint x: 554, startPoint y: 484, endPoint x: 572, endPoint y: 482, distance: 18.1
click at [572, 482] on div at bounding box center [537, 478] width 187 height 41
click at [572, 482] on div at bounding box center [575, 478] width 25 height 25
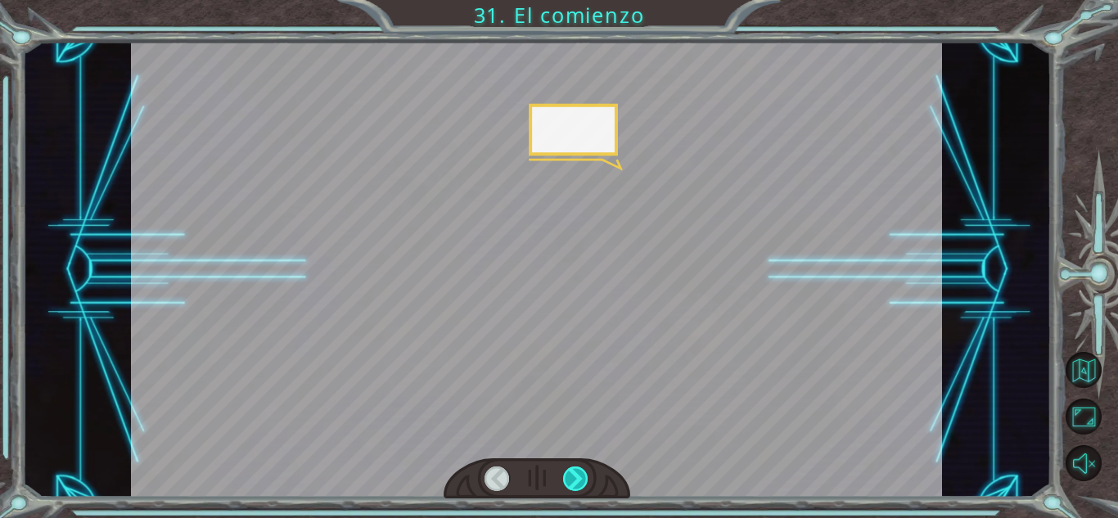
click at [572, 482] on div at bounding box center [575, 478] width 25 height 25
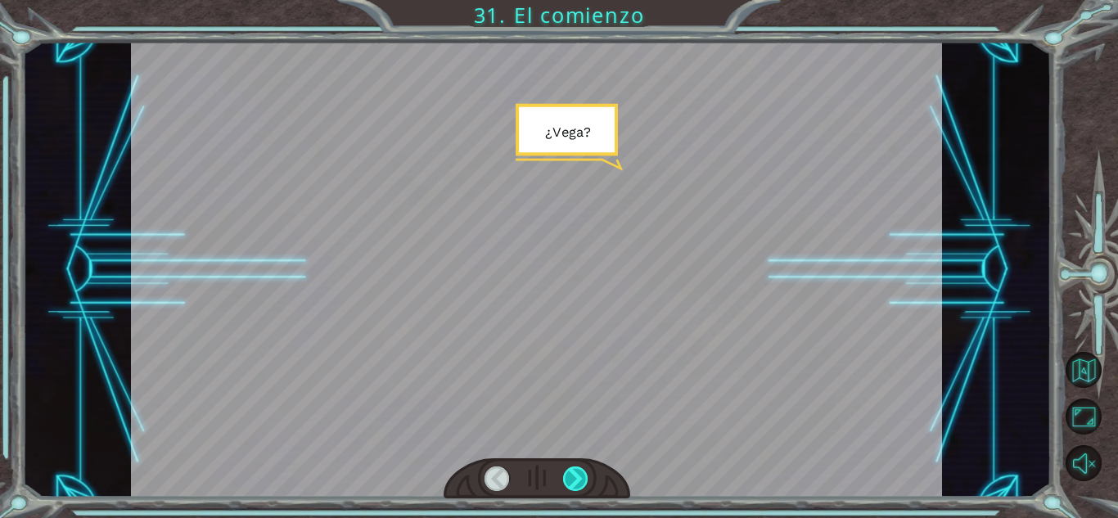
click at [572, 482] on div at bounding box center [575, 478] width 25 height 25
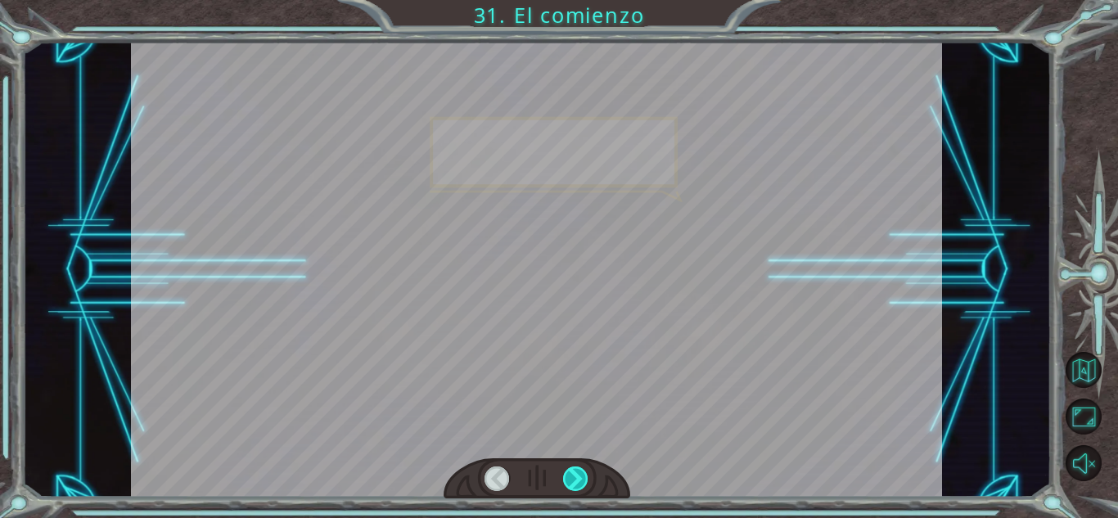
click at [572, 482] on div at bounding box center [575, 478] width 25 height 25
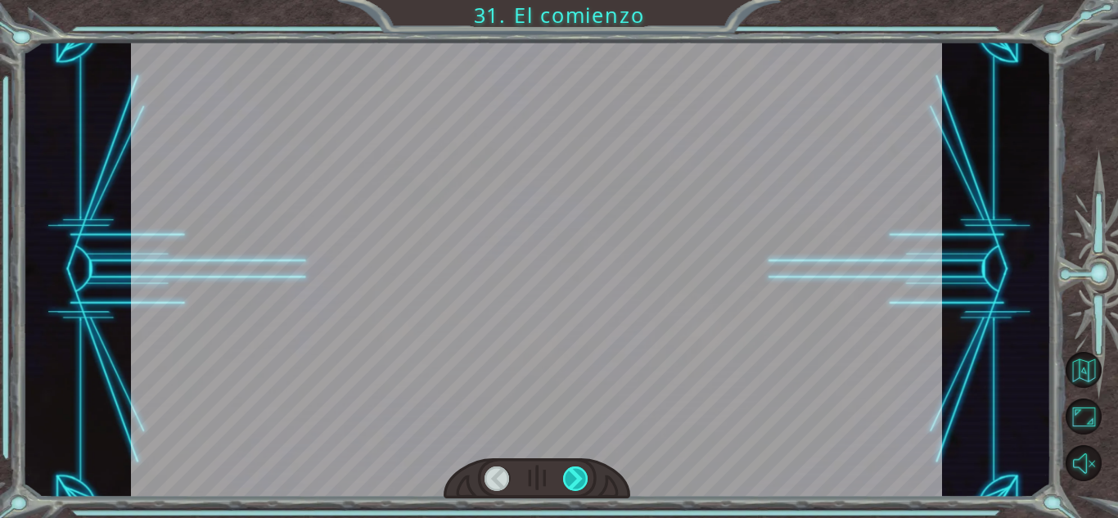
click at [572, 482] on div at bounding box center [575, 478] width 25 height 25
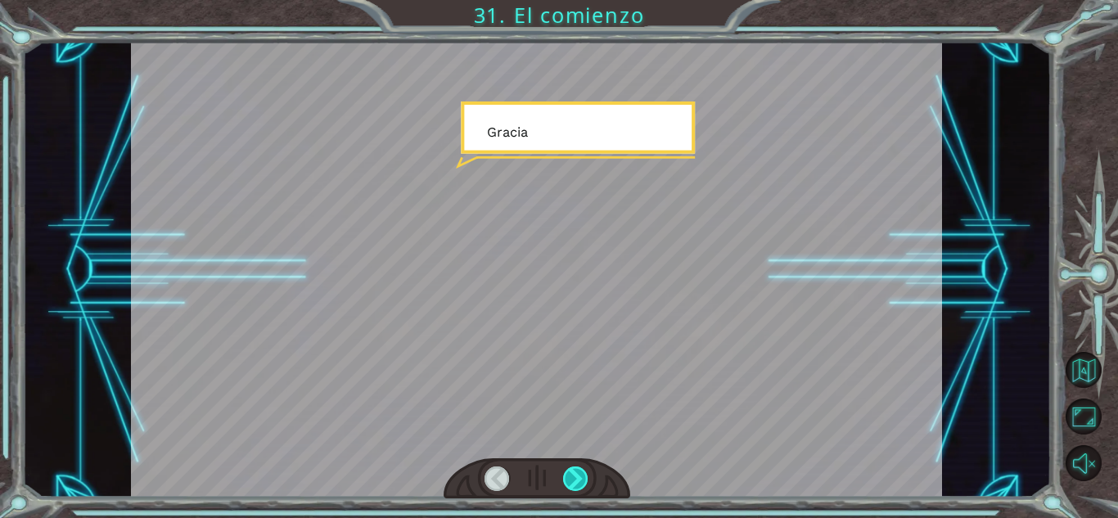
click at [572, 482] on div at bounding box center [575, 478] width 25 height 25
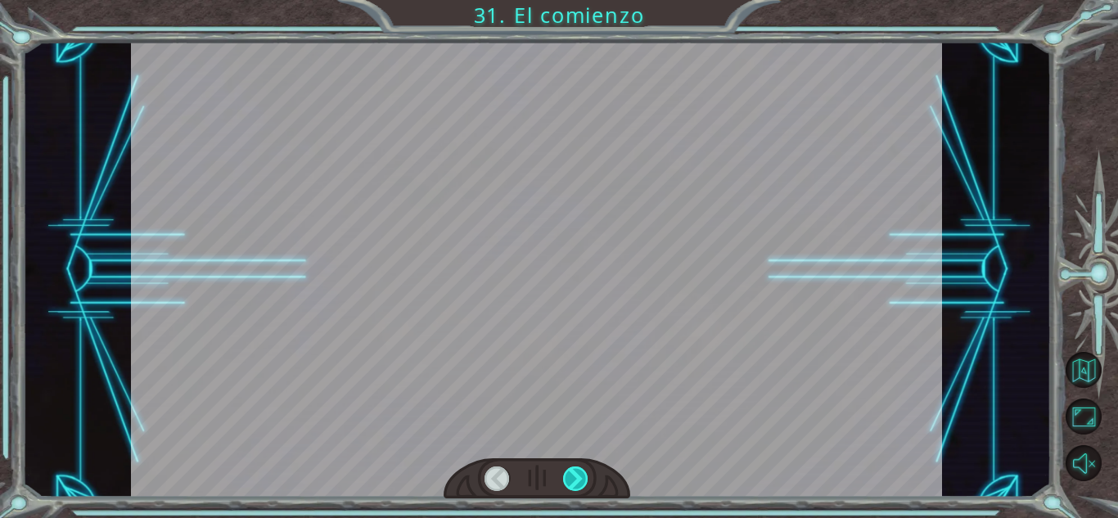
click at [572, 482] on div at bounding box center [575, 478] width 25 height 25
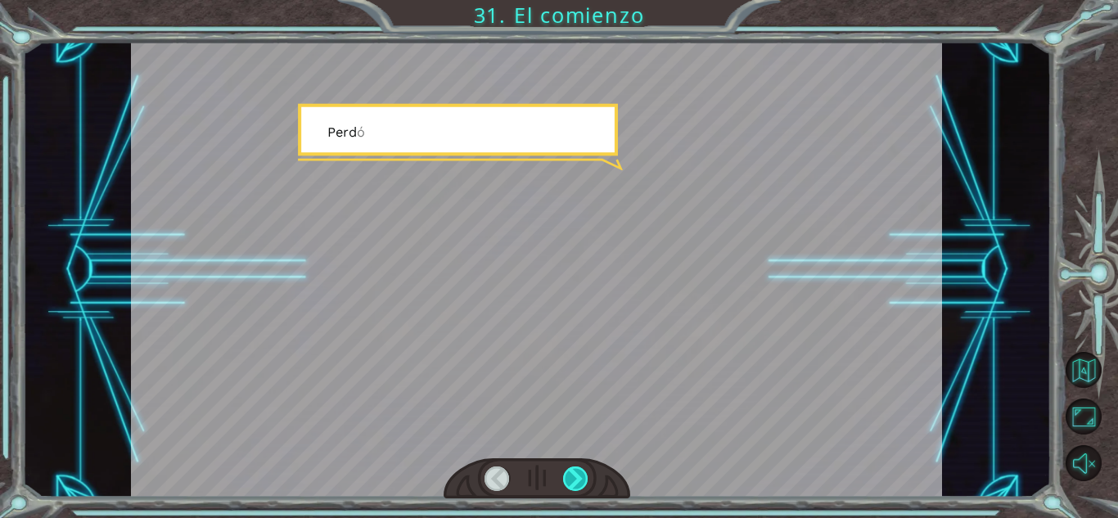
click at [572, 482] on div at bounding box center [575, 478] width 25 height 25
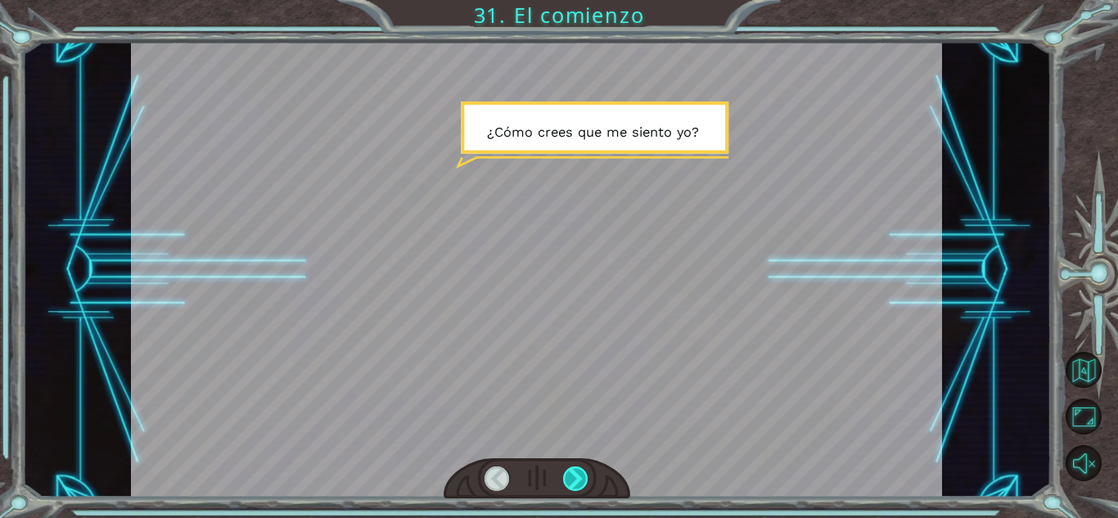
click at [572, 482] on div at bounding box center [575, 478] width 25 height 25
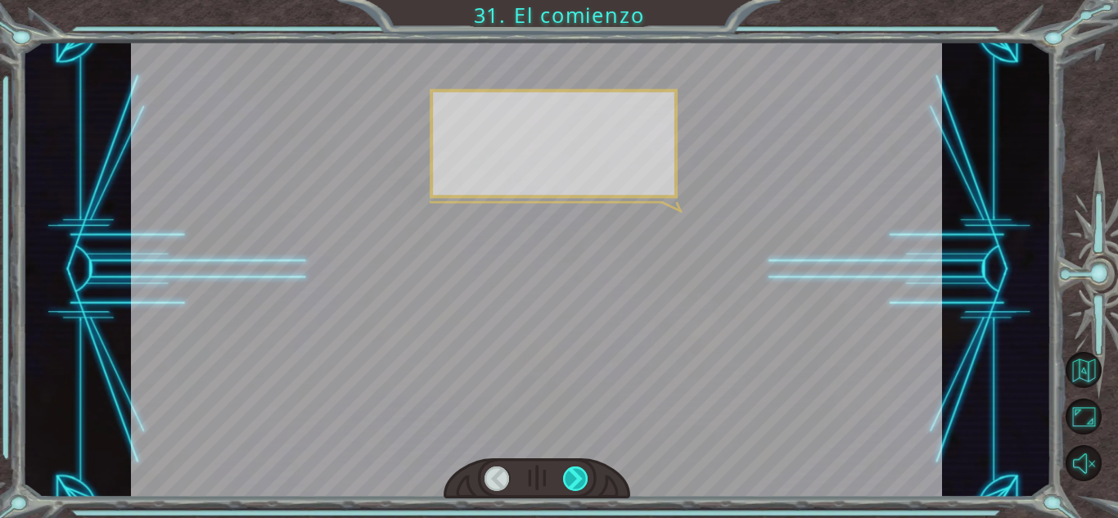
click at [572, 482] on div at bounding box center [575, 478] width 25 height 25
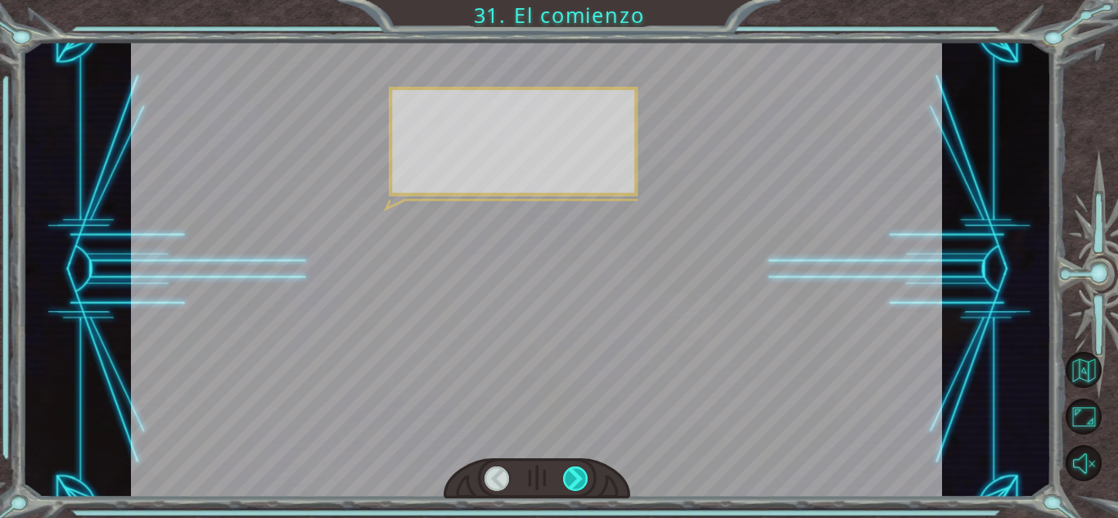
click at [572, 482] on div at bounding box center [575, 478] width 25 height 25
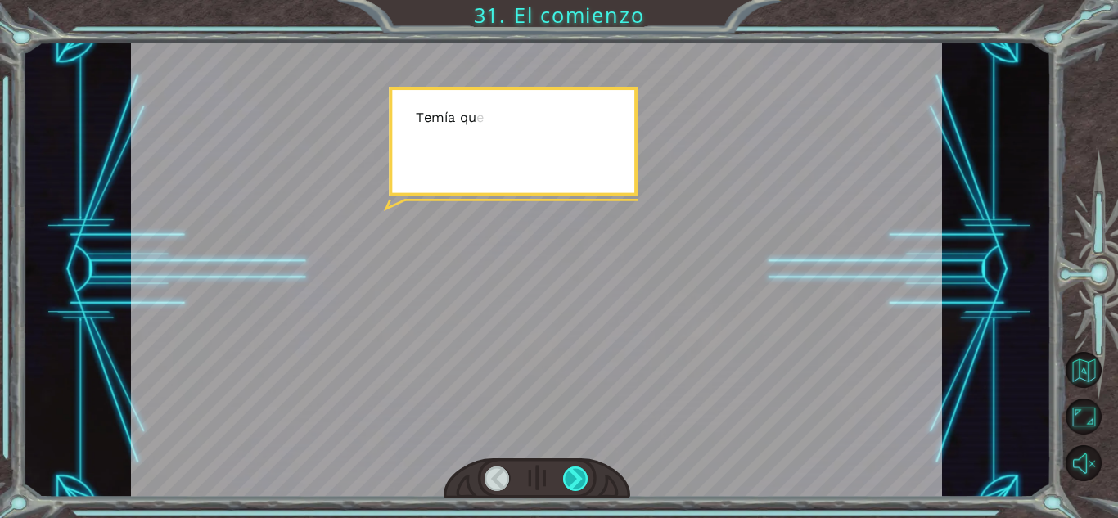
click at [572, 482] on div at bounding box center [575, 478] width 25 height 25
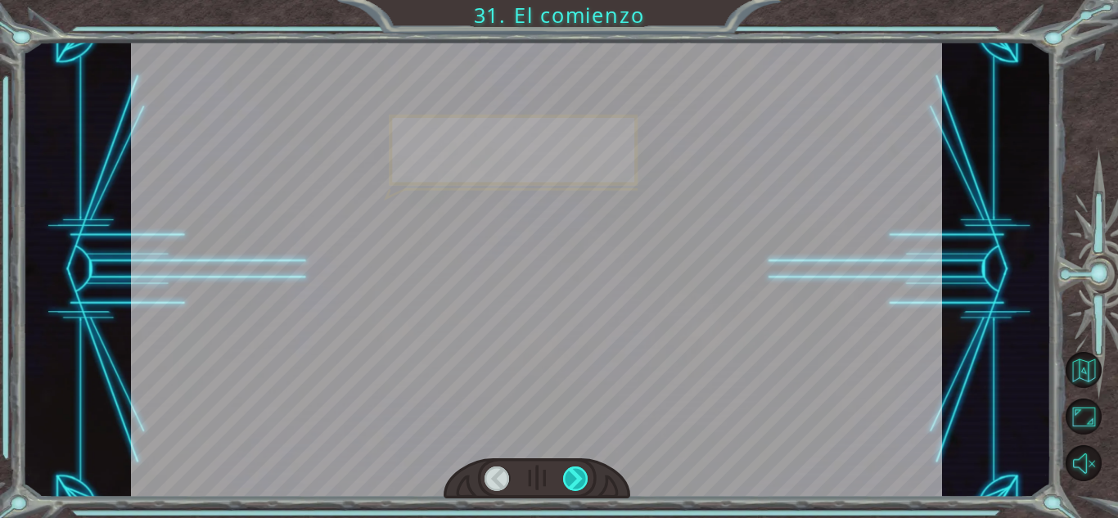
click at [572, 482] on div at bounding box center [575, 478] width 25 height 25
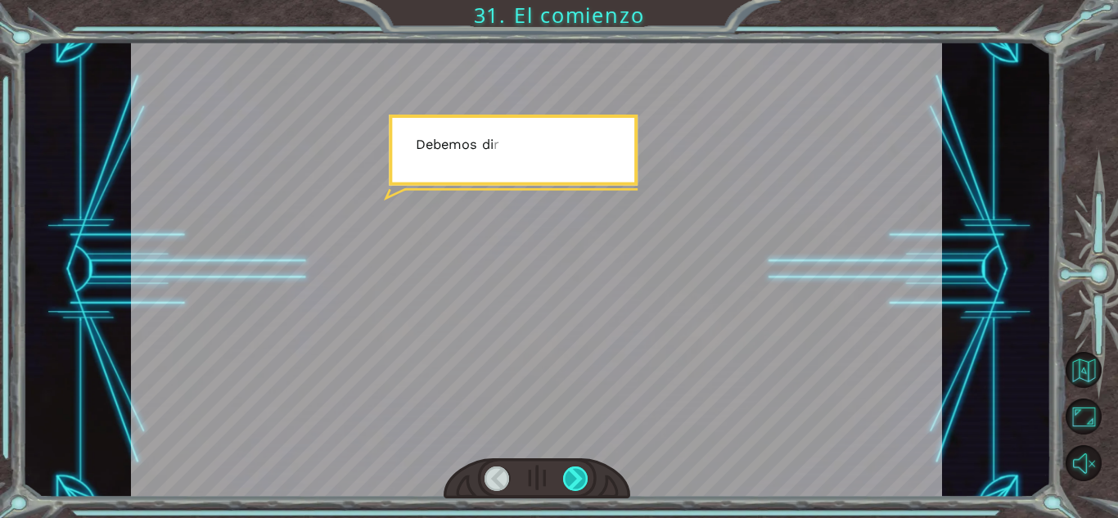
click at [572, 482] on div at bounding box center [575, 478] width 25 height 25
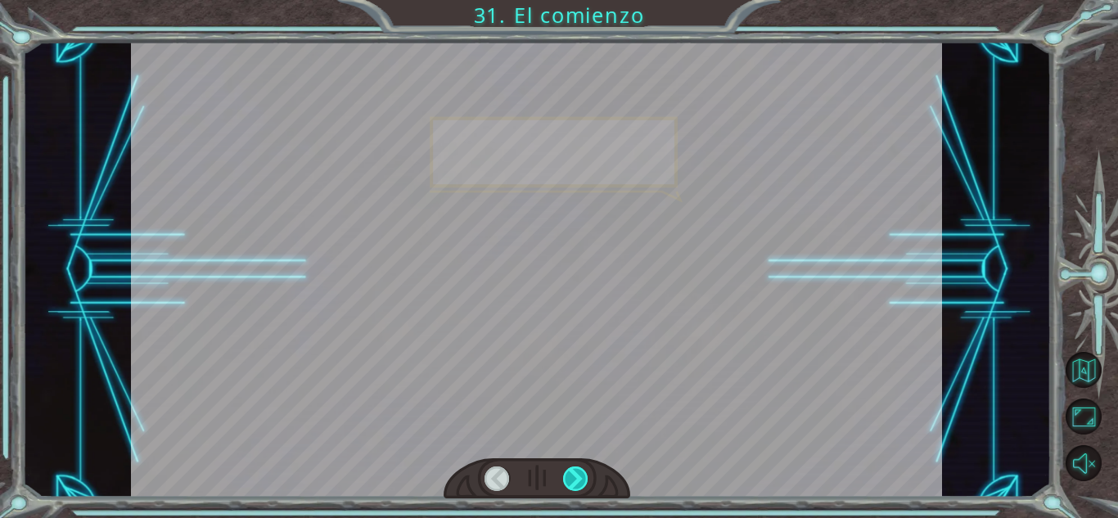
click at [572, 482] on div at bounding box center [575, 478] width 25 height 25
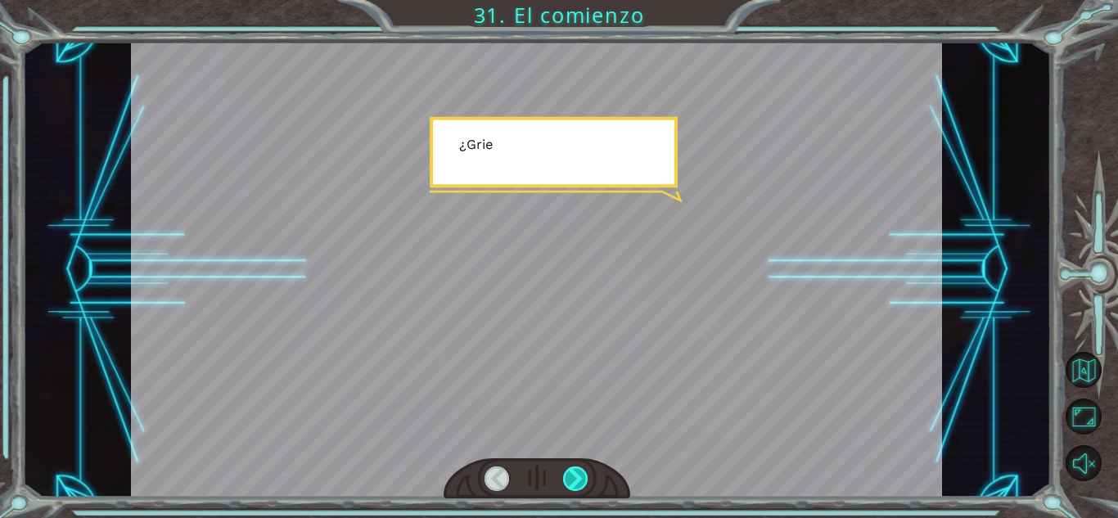
click at [572, 482] on div at bounding box center [575, 478] width 25 height 25
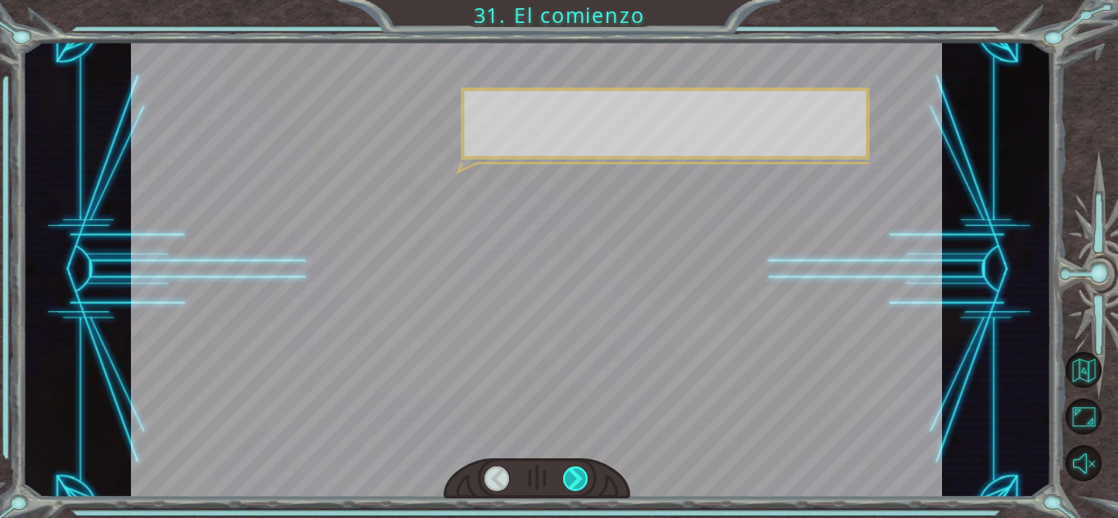
click at [572, 482] on div at bounding box center [575, 478] width 25 height 25
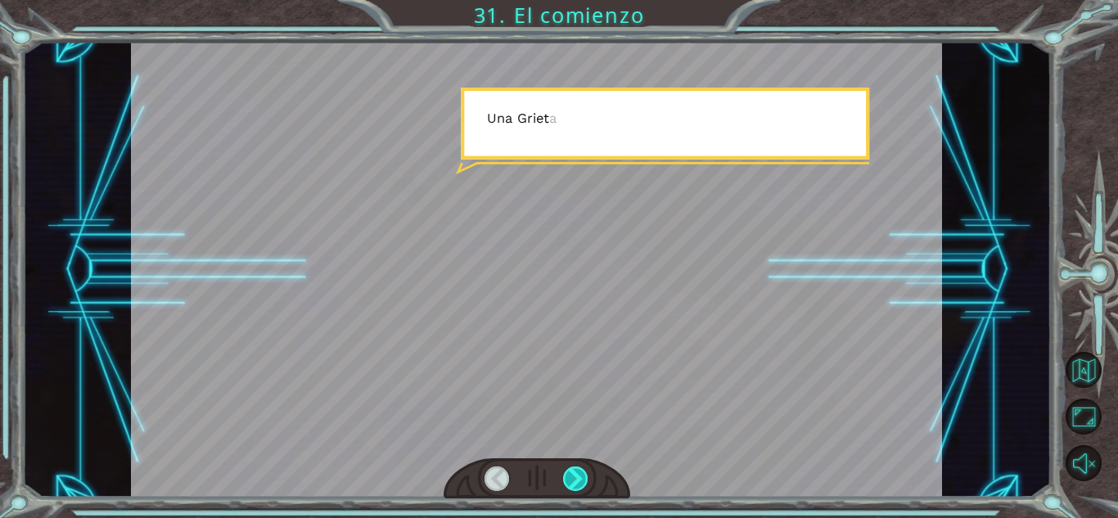
click at [572, 482] on div at bounding box center [575, 478] width 25 height 25
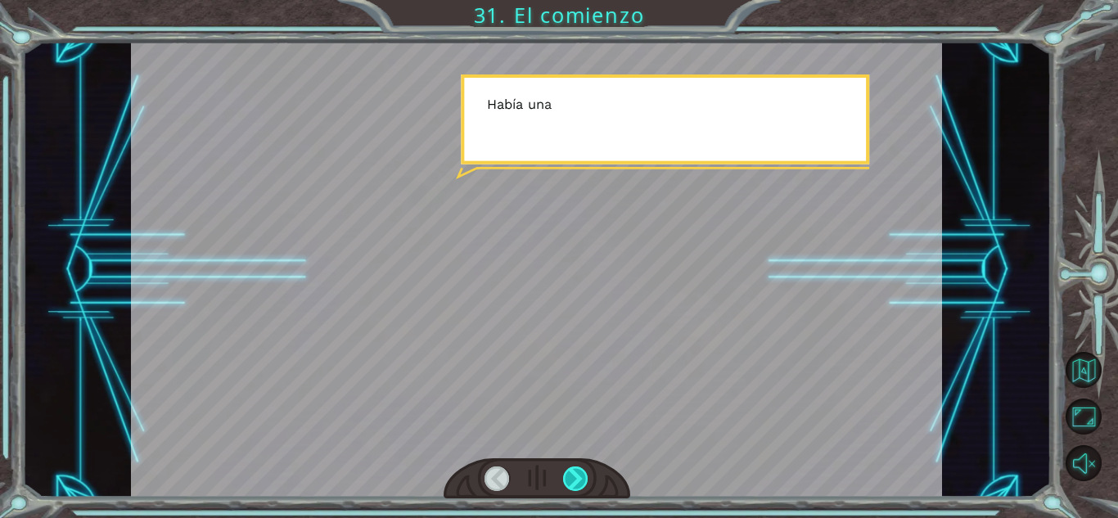
click at [572, 482] on div at bounding box center [575, 478] width 25 height 25
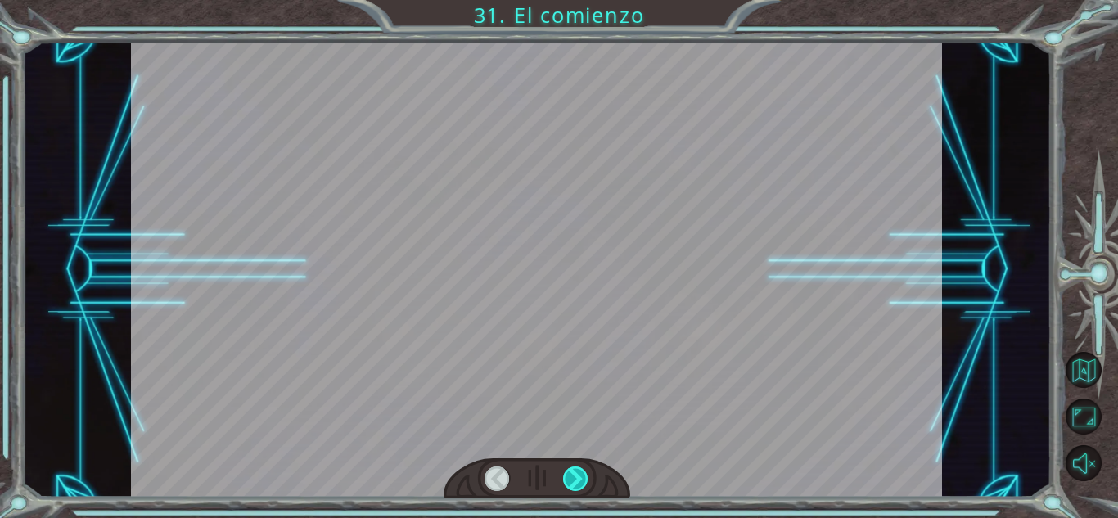
click at [572, 482] on div at bounding box center [575, 478] width 25 height 25
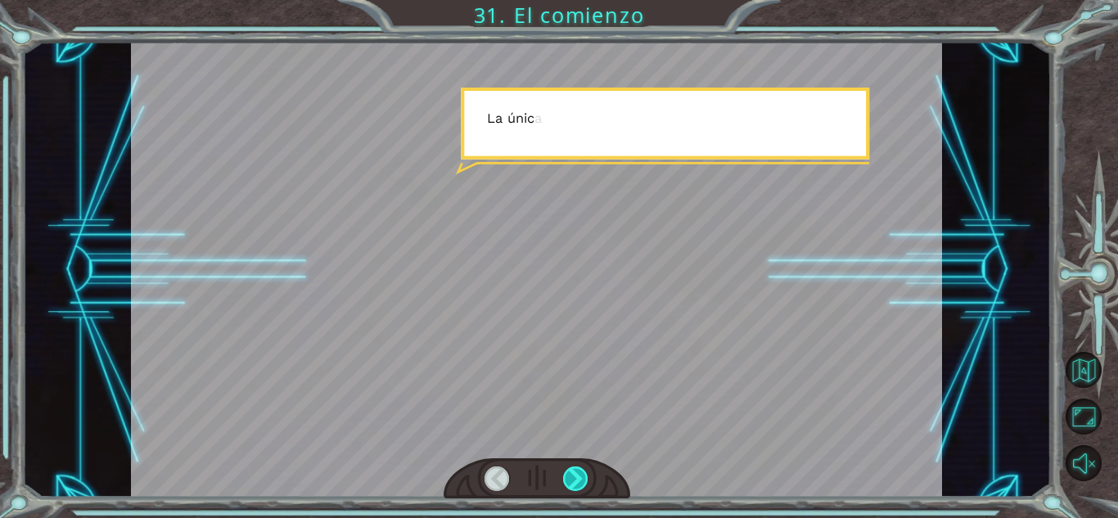
click at [572, 482] on div at bounding box center [575, 478] width 25 height 25
click at [572, 478] on div at bounding box center [575, 478] width 25 height 25
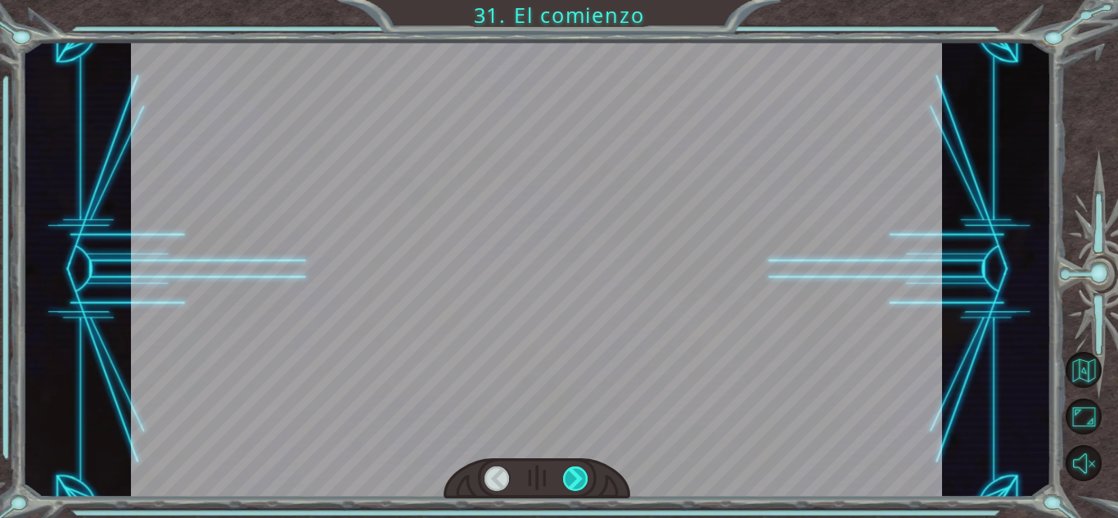
click at [572, 478] on div at bounding box center [575, 478] width 25 height 25
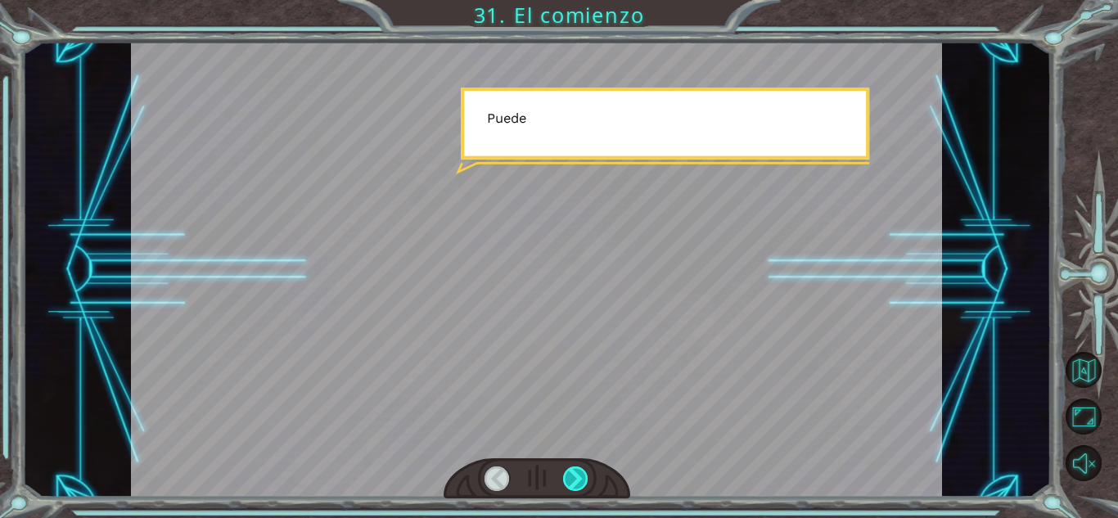
click at [572, 478] on div at bounding box center [575, 478] width 25 height 25
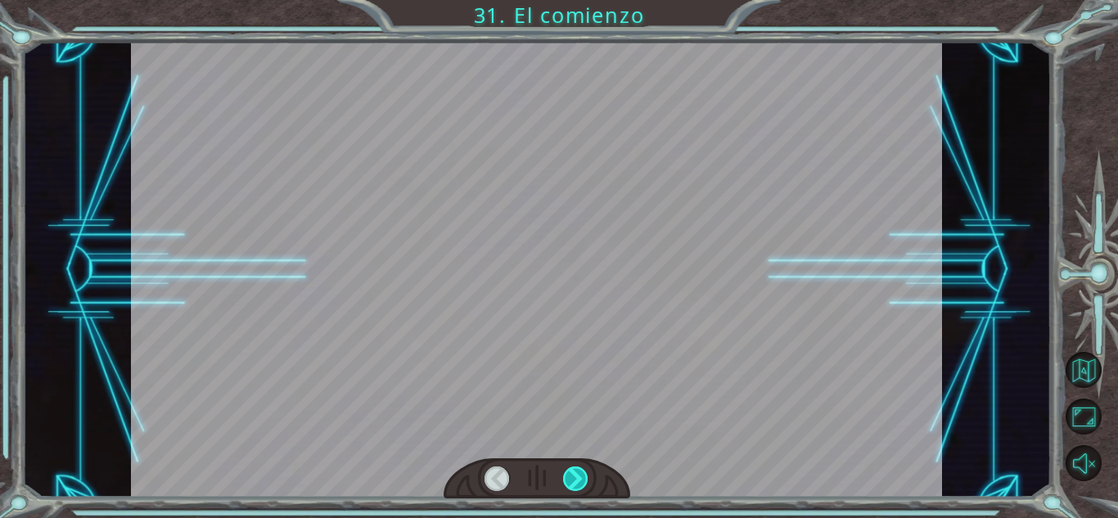
click at [572, 478] on div at bounding box center [575, 478] width 25 height 25
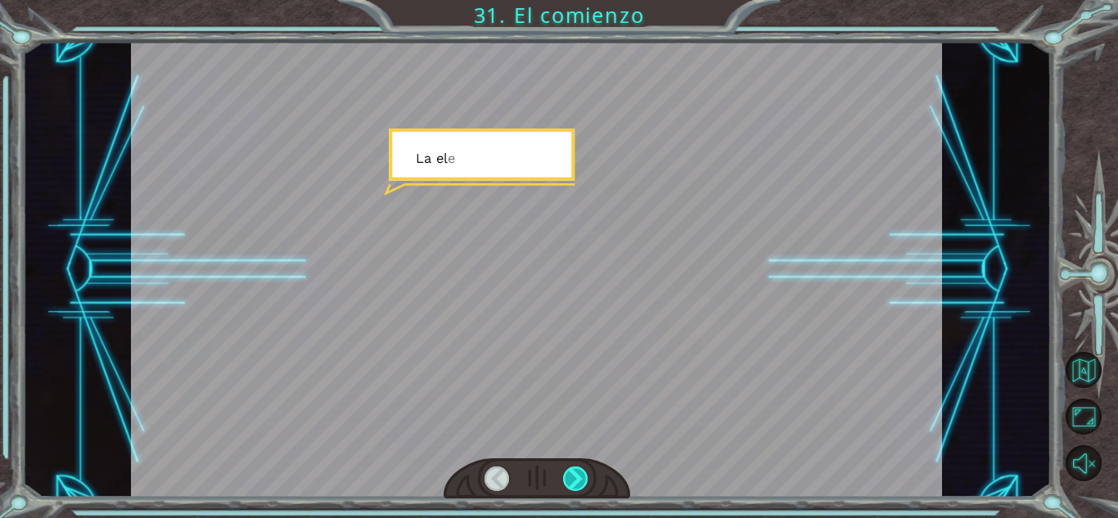
click at [572, 478] on div at bounding box center [575, 478] width 25 height 25
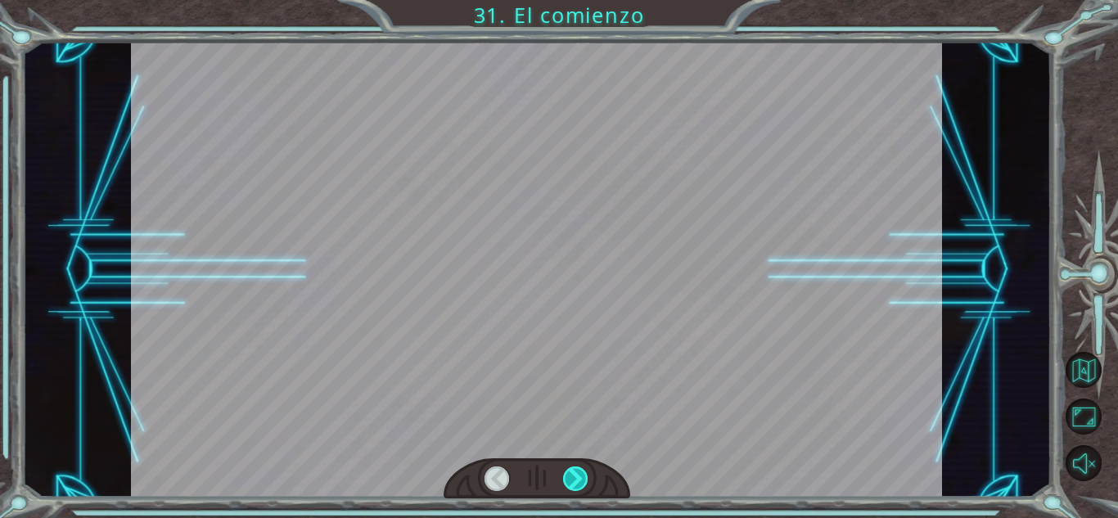
click at [572, 478] on div at bounding box center [575, 478] width 25 height 25
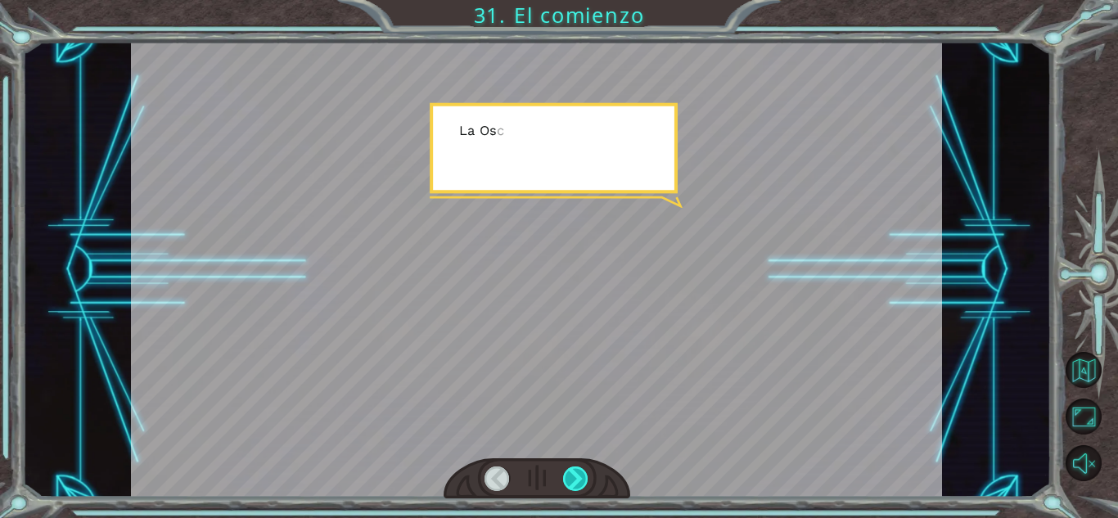
click at [572, 478] on div at bounding box center [575, 478] width 25 height 25
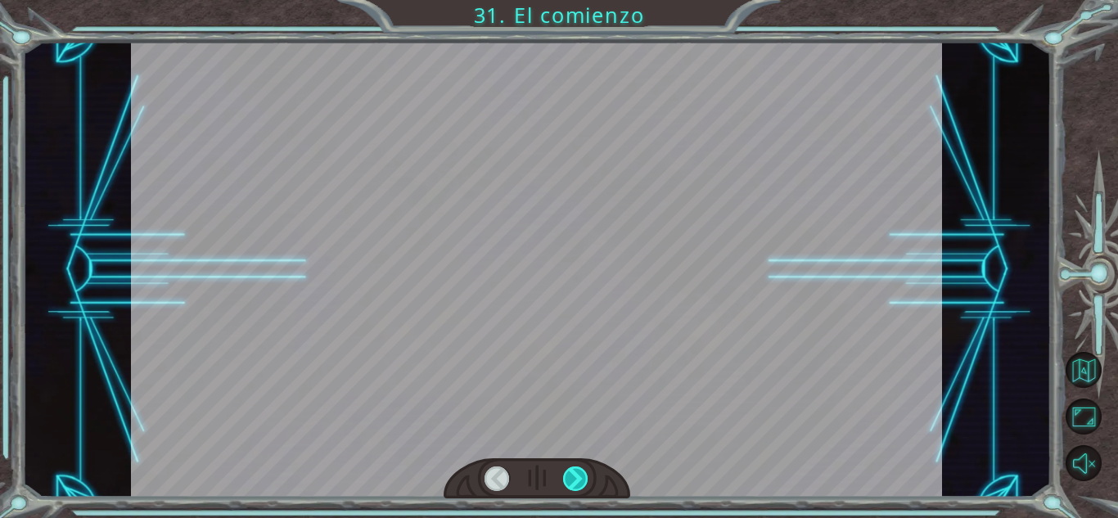
click at [572, 478] on div at bounding box center [575, 478] width 25 height 25
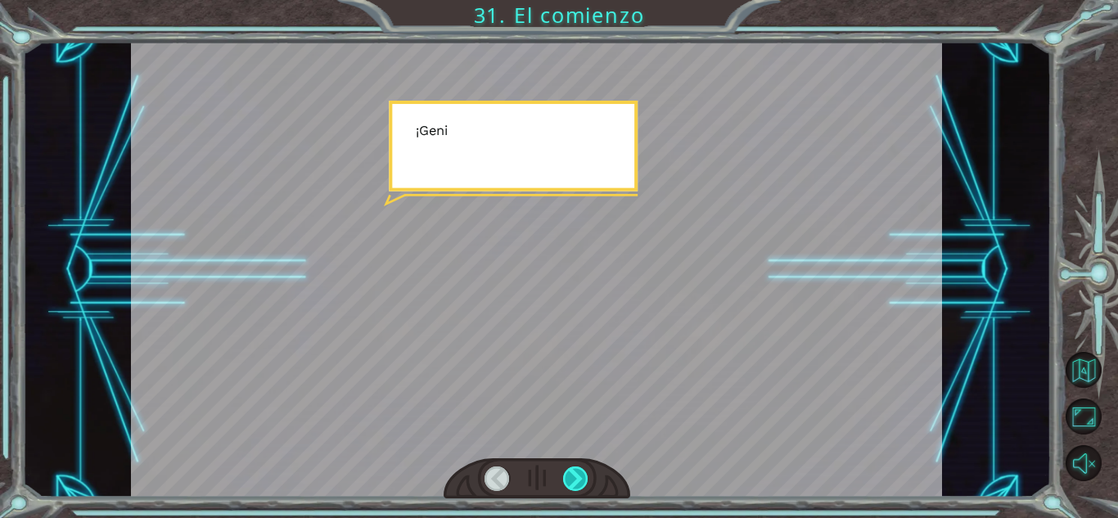
click at [572, 478] on div at bounding box center [575, 478] width 25 height 25
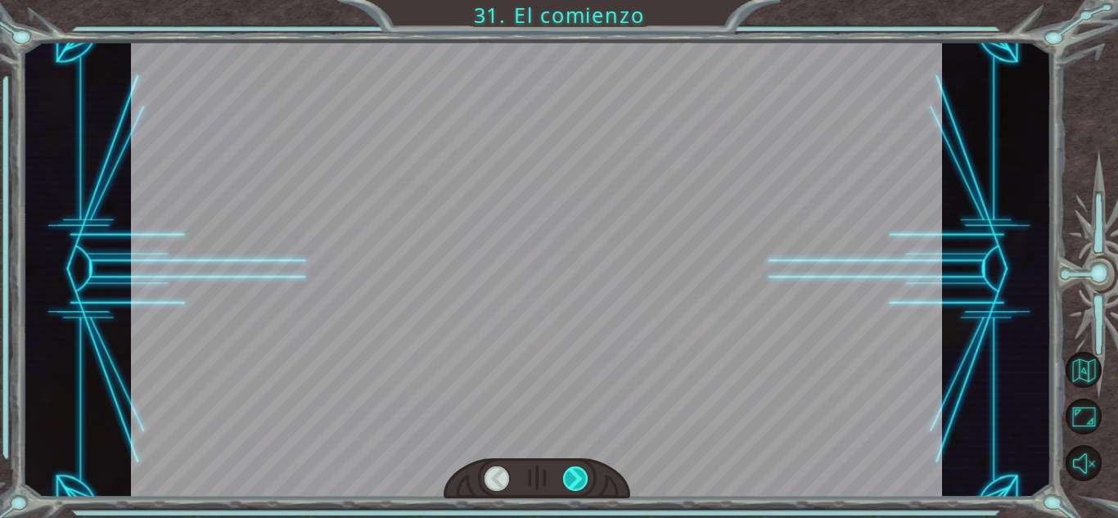
click at [572, 478] on div at bounding box center [575, 478] width 25 height 25
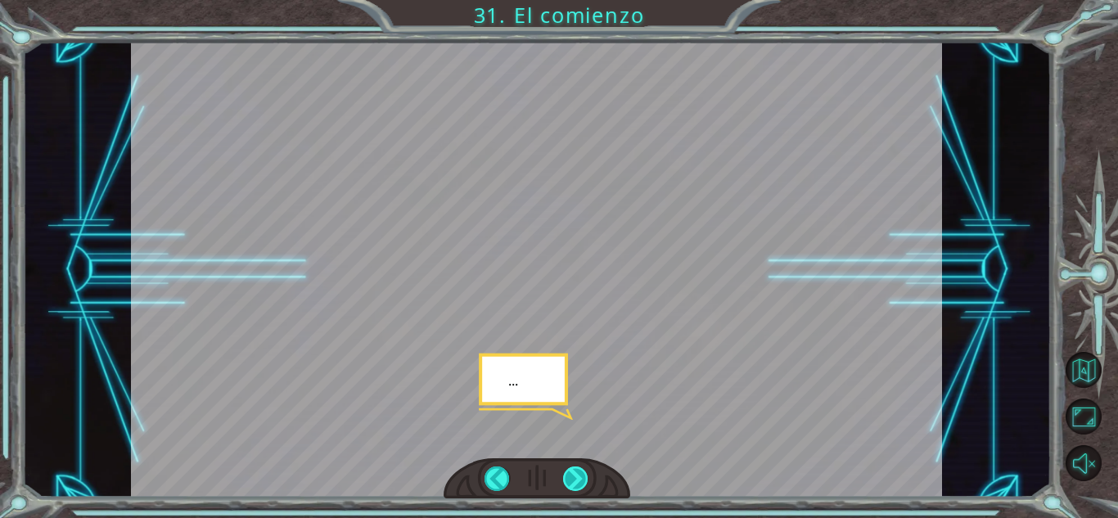
click at [572, 478] on div at bounding box center [575, 478] width 25 height 25
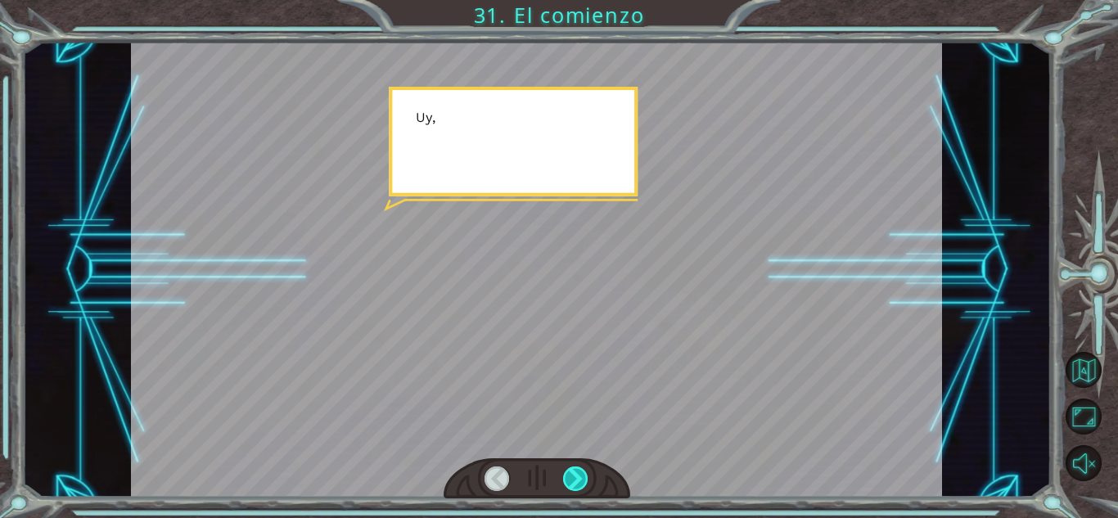
click at [572, 478] on div at bounding box center [575, 478] width 25 height 25
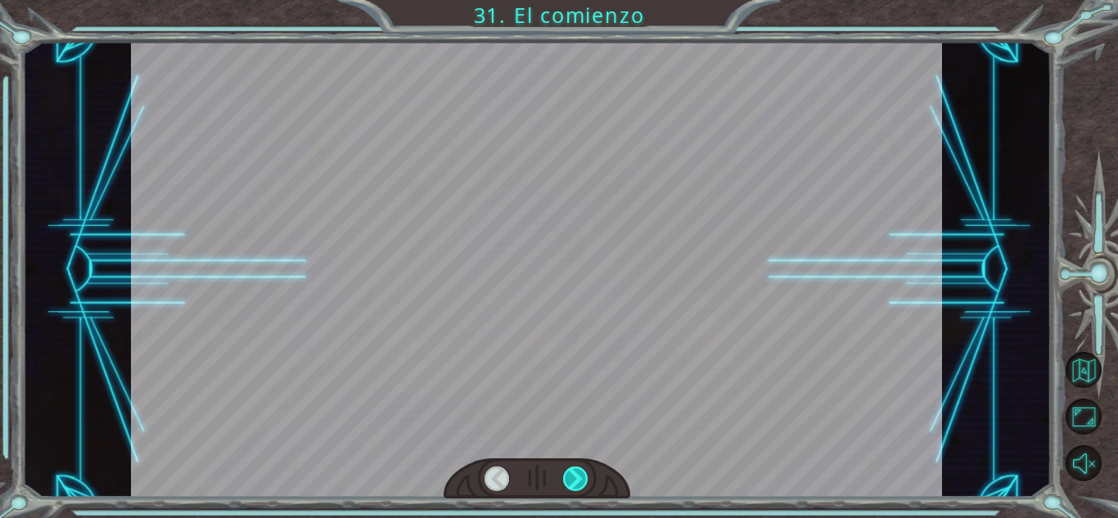
click at [572, 478] on div at bounding box center [575, 478] width 25 height 25
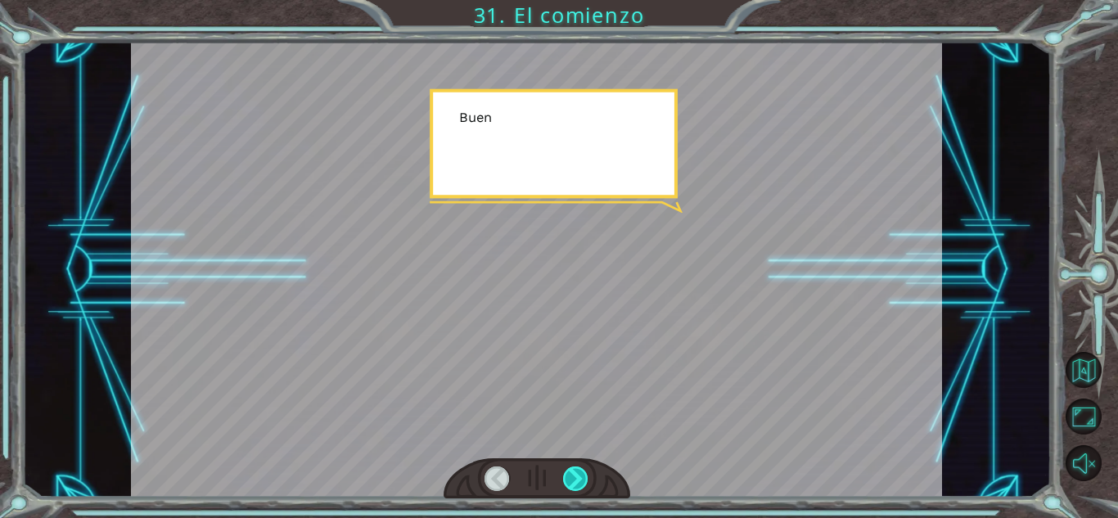
click at [572, 478] on div at bounding box center [575, 478] width 25 height 25
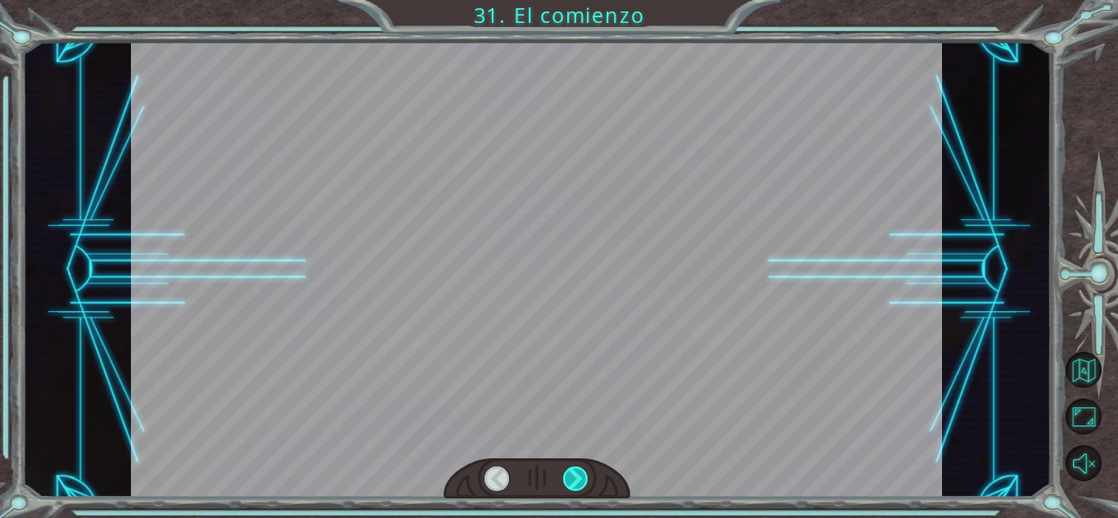
click at [572, 478] on div at bounding box center [575, 478] width 25 height 25
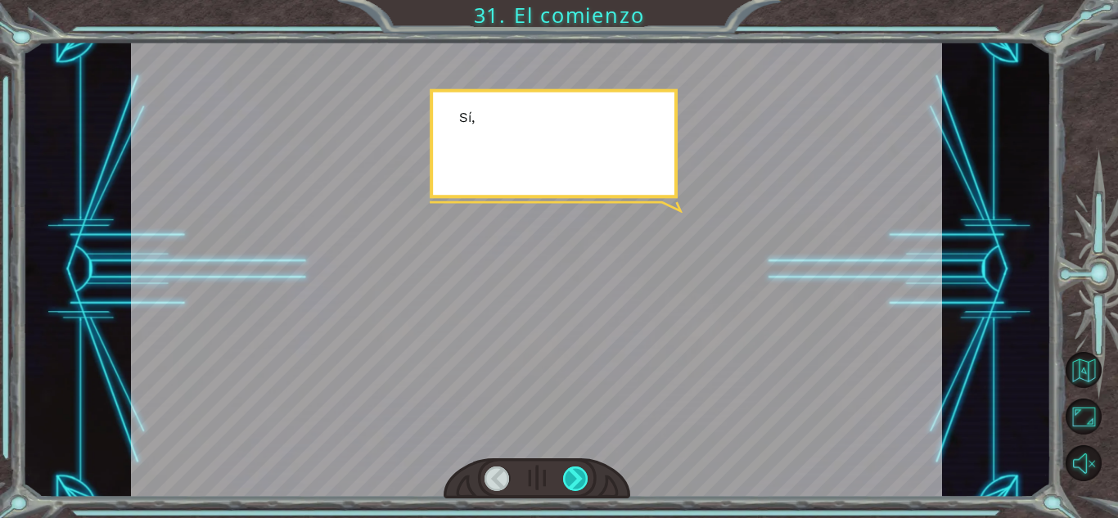
click at [572, 478] on div at bounding box center [575, 478] width 25 height 25
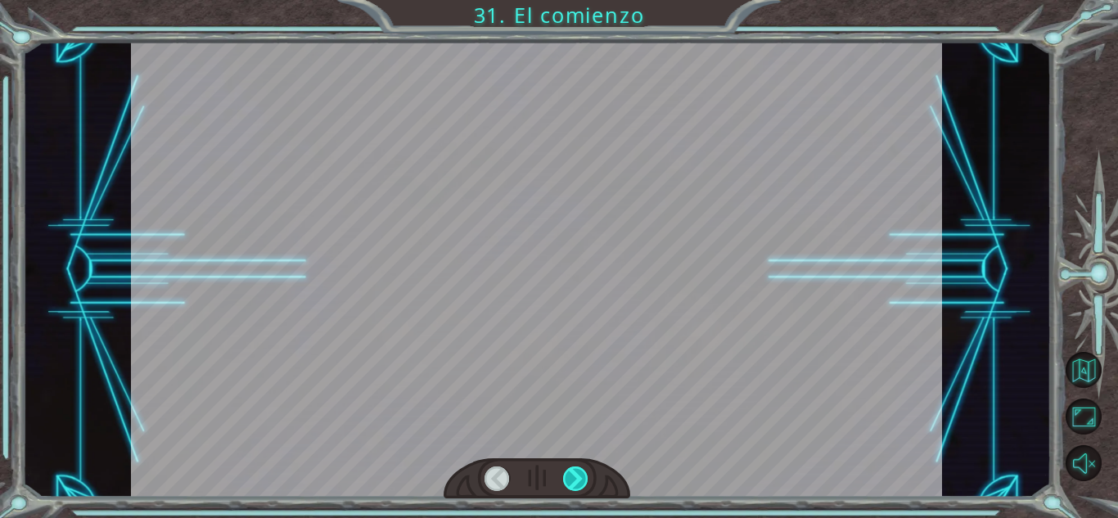
click at [572, 478] on div at bounding box center [575, 478] width 25 height 25
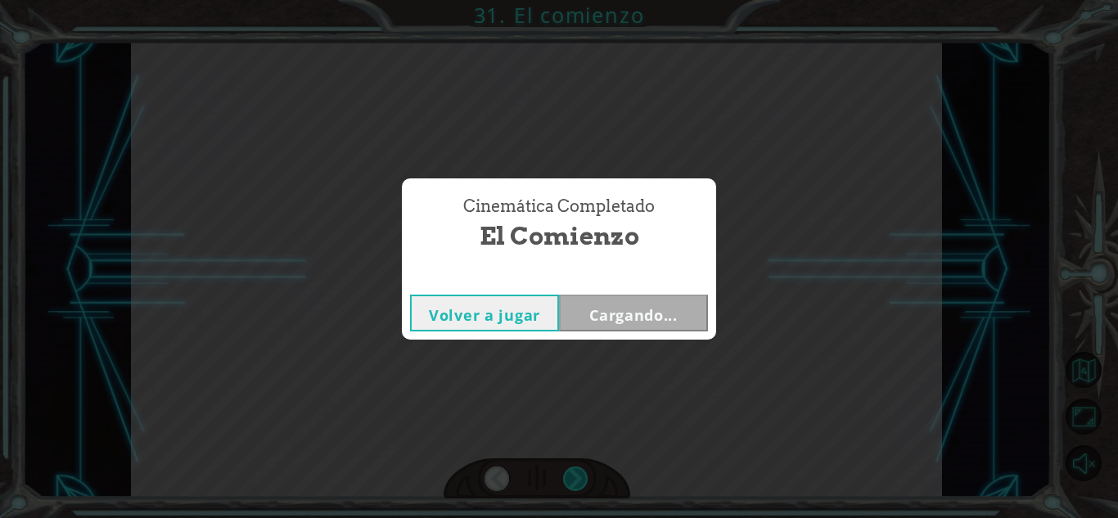
click at [572, 478] on div "Cinemática Completado El comienzo Volver a jugar Cargando..." at bounding box center [559, 259] width 1118 height 518
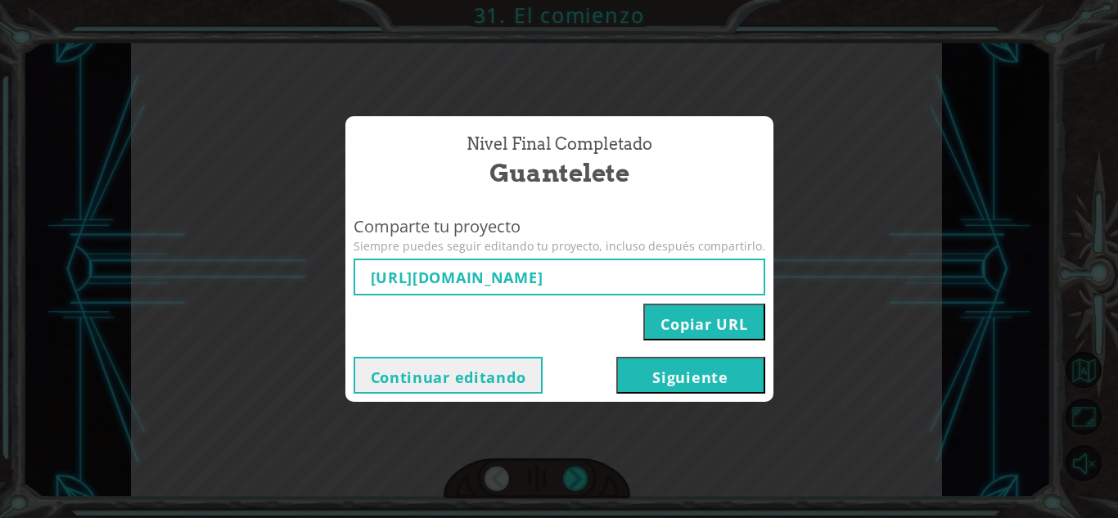
click at [701, 366] on button "Siguiente" at bounding box center [690, 375] width 149 height 37
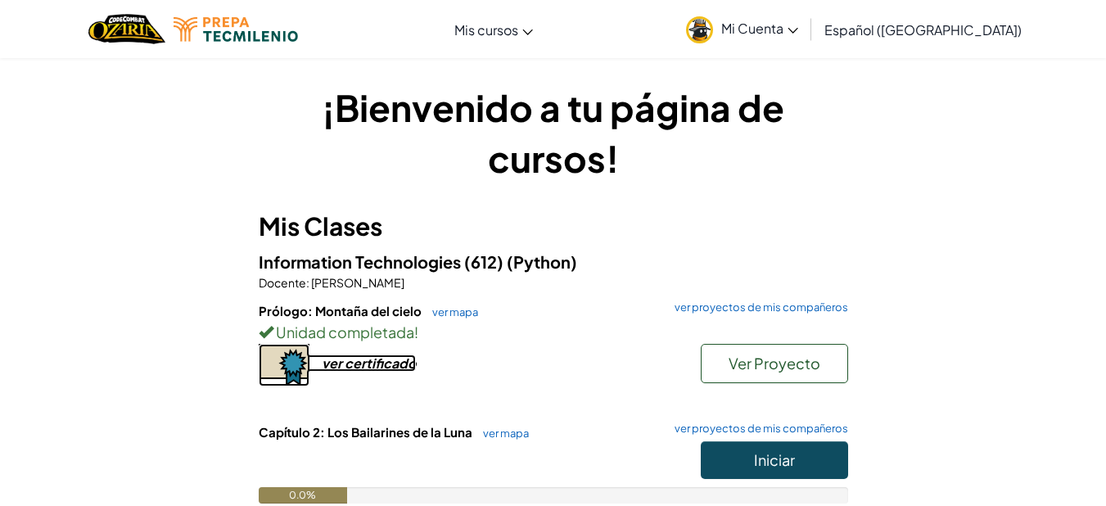
click at [370, 363] on div "ver certificado" at bounding box center [369, 362] width 94 height 17
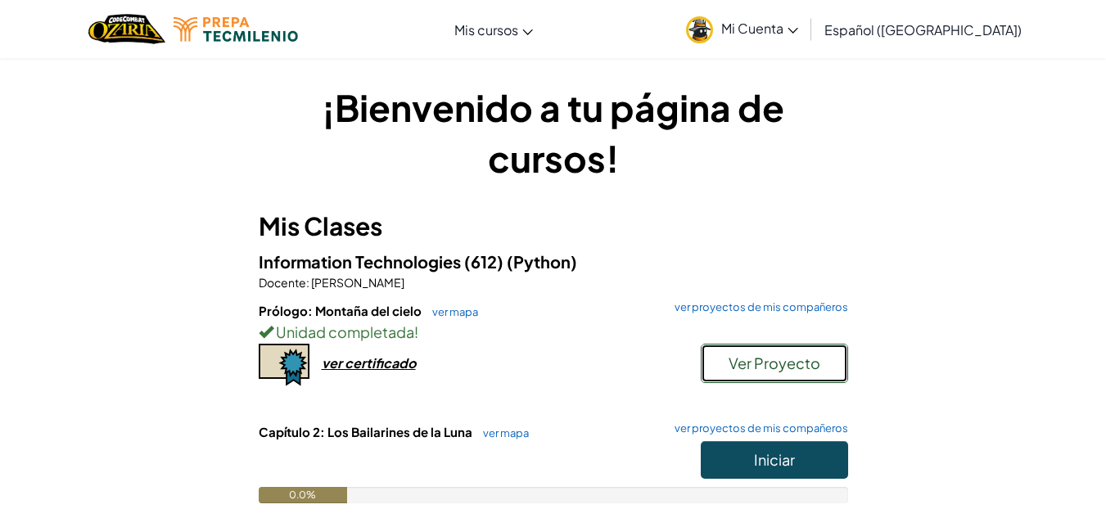
click at [763, 376] on button "Ver Proyecto" at bounding box center [773, 363] width 147 height 39
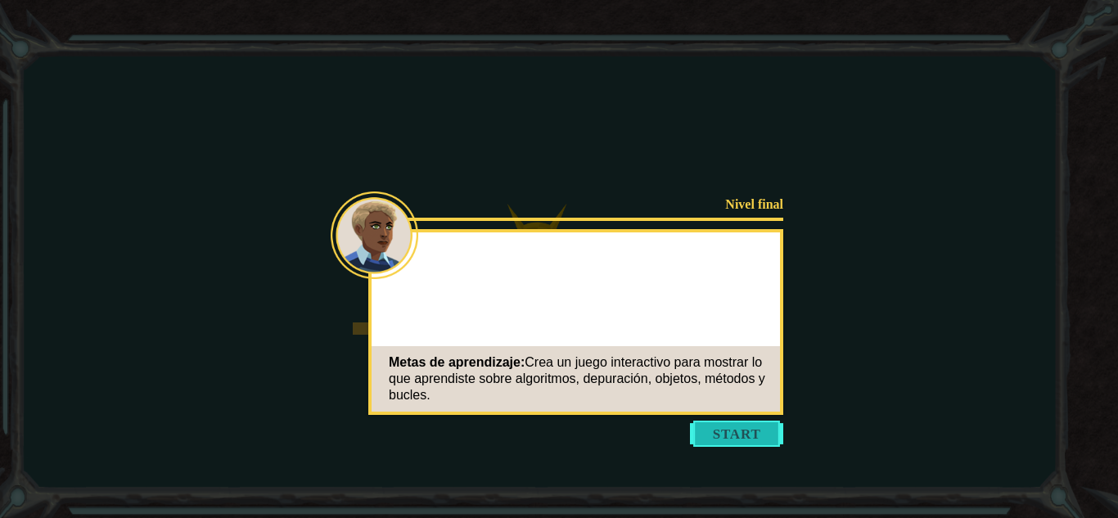
click at [722, 436] on button "Start" at bounding box center [736, 434] width 93 height 26
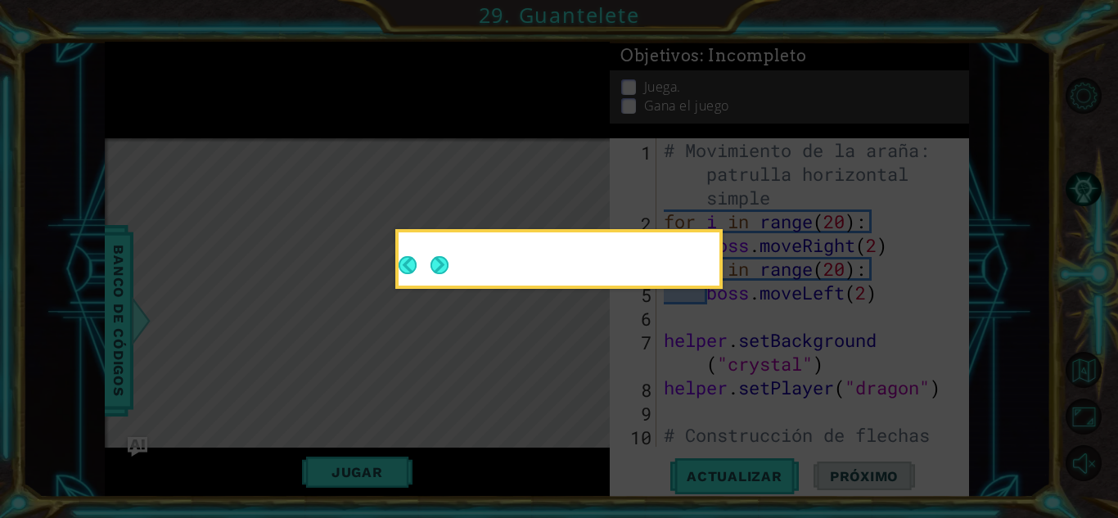
click at [722, 436] on icon at bounding box center [559, 259] width 1118 height 518
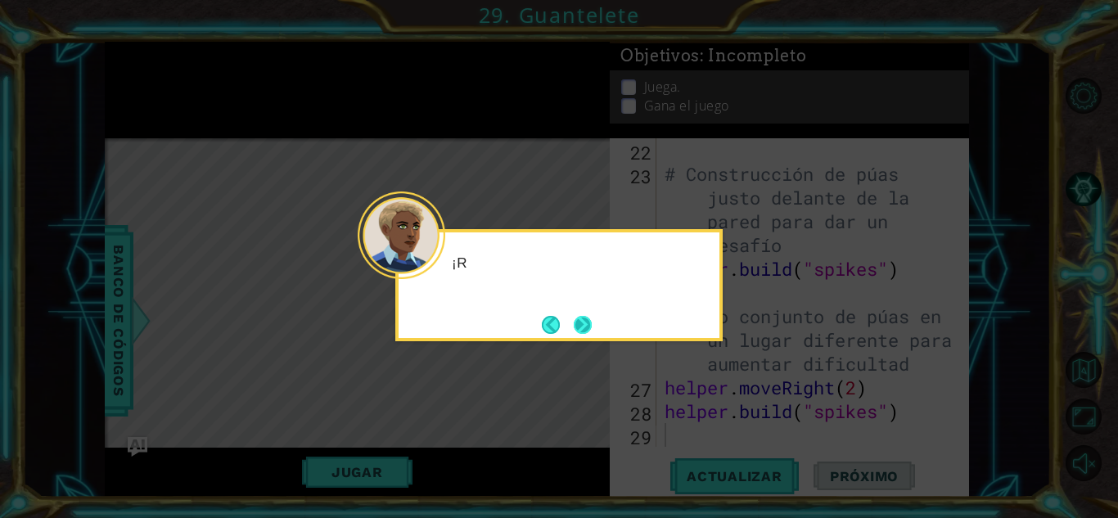
scroll to position [641, 0]
click at [574, 320] on button "Next" at bounding box center [583, 325] width 18 height 18
click at [574, 320] on body "1 ההההההההההההההההההההההההההההההההההההההההההההההההההההההההההההההההההההההההההההה…" at bounding box center [559, 259] width 1118 height 518
click at [574, 320] on button "Next" at bounding box center [583, 325] width 18 height 18
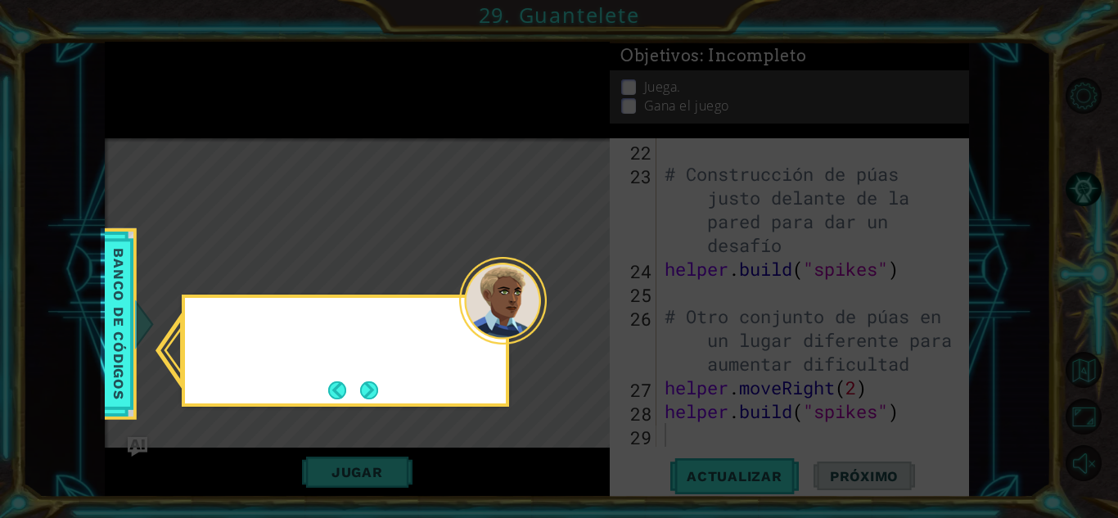
click at [574, 320] on icon at bounding box center [559, 259] width 1118 height 518
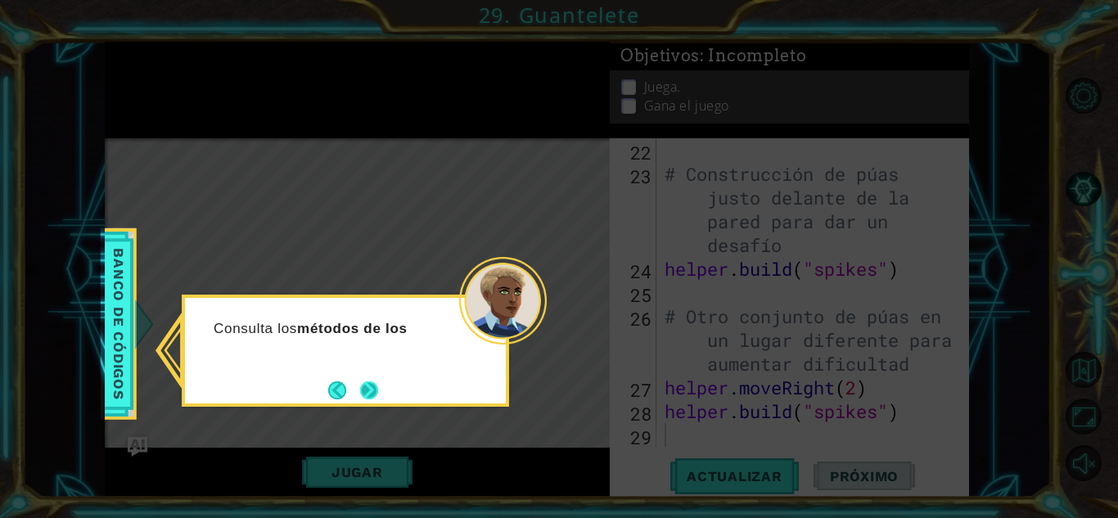
click at [369, 381] on button "Next" at bounding box center [369, 390] width 18 height 18
